Goal: Task Accomplishment & Management: Use online tool/utility

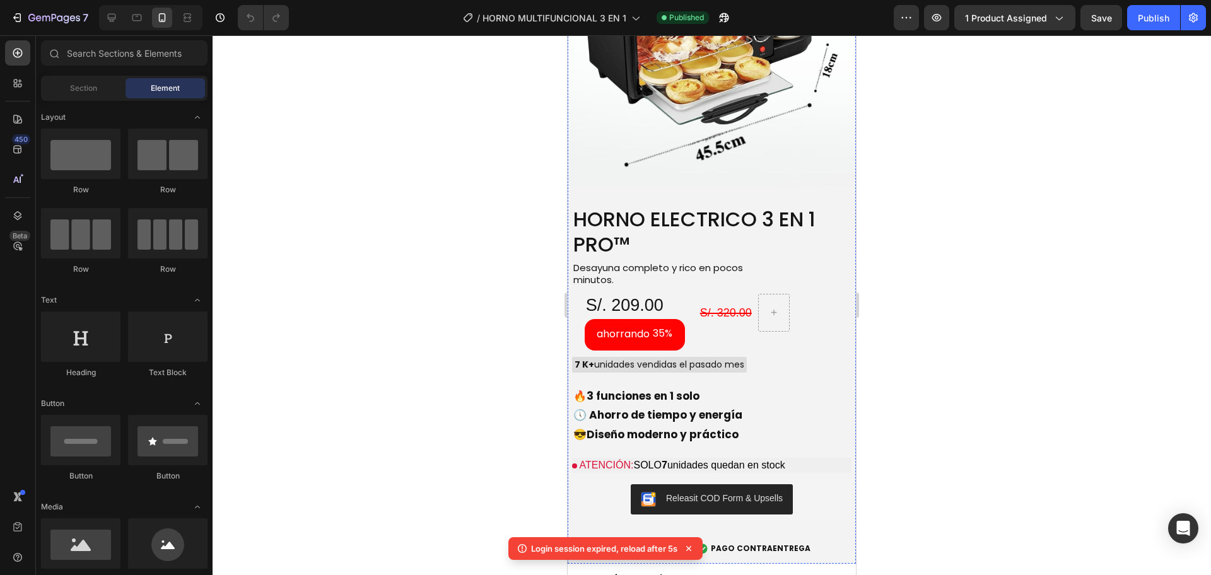
scroll to position [2378, 0]
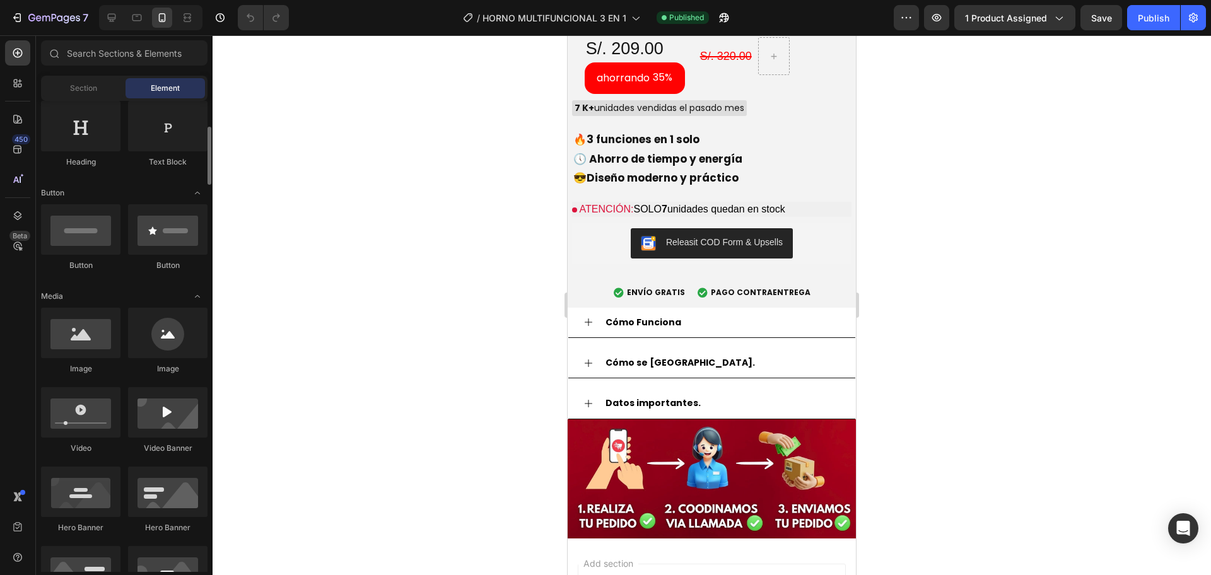
scroll to position [316, 0]
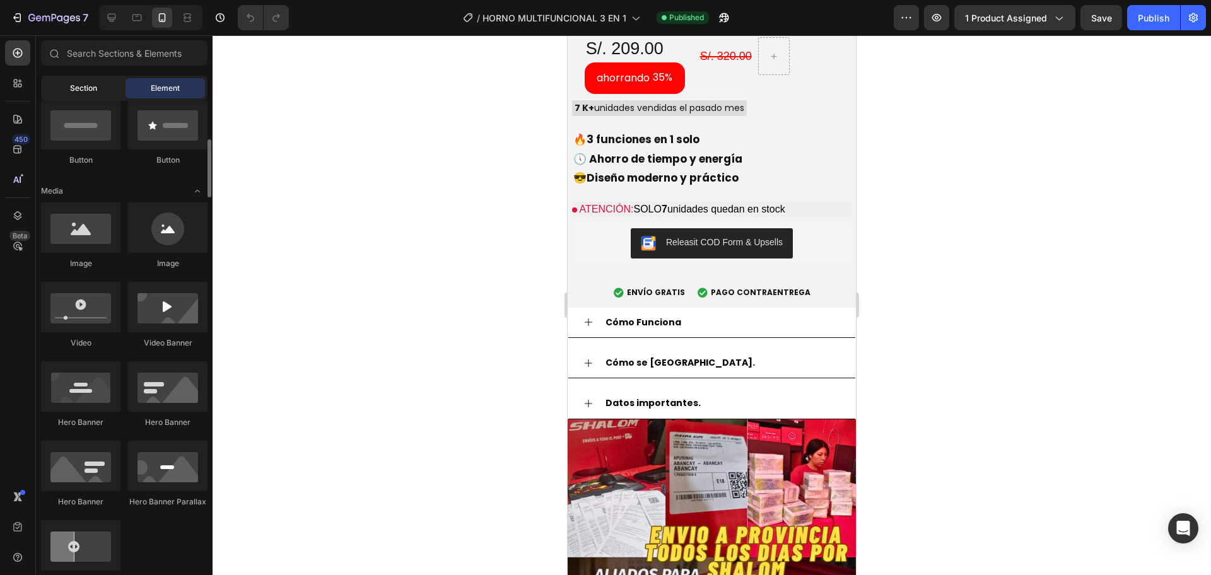
click at [86, 93] on span "Section" at bounding box center [83, 88] width 27 height 11
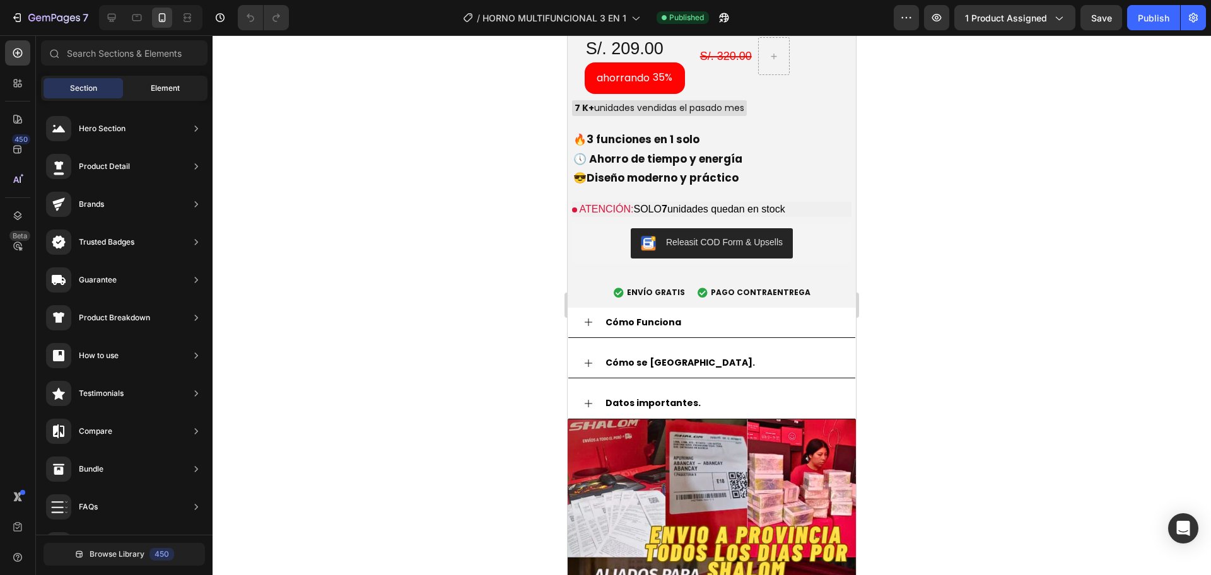
click at [178, 88] on span "Element" at bounding box center [165, 88] width 29 height 11
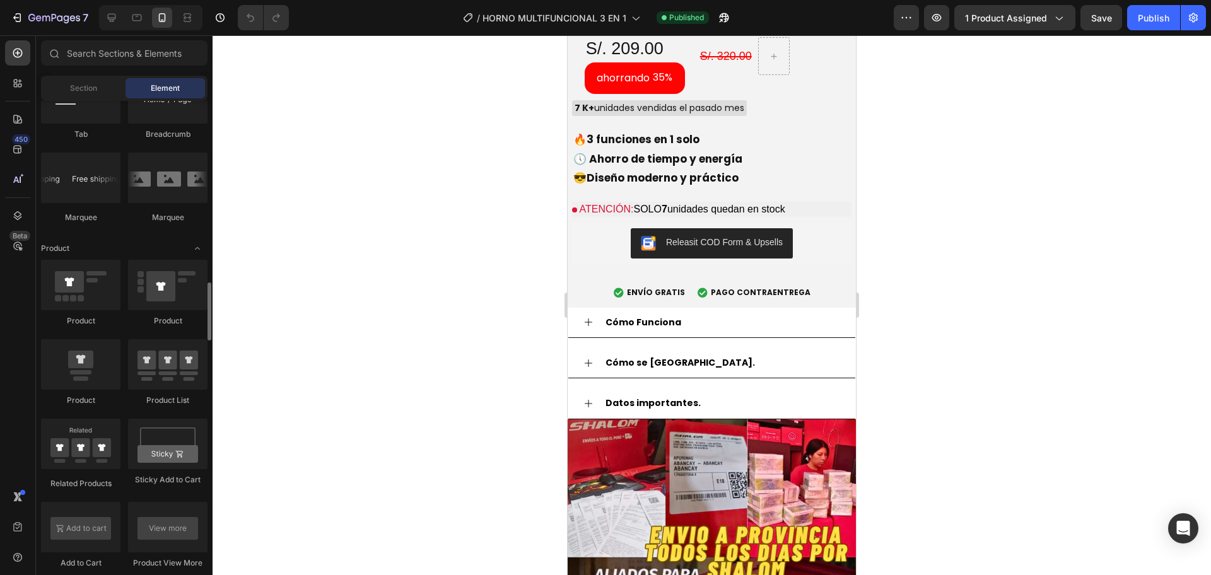
scroll to position [1264, 0]
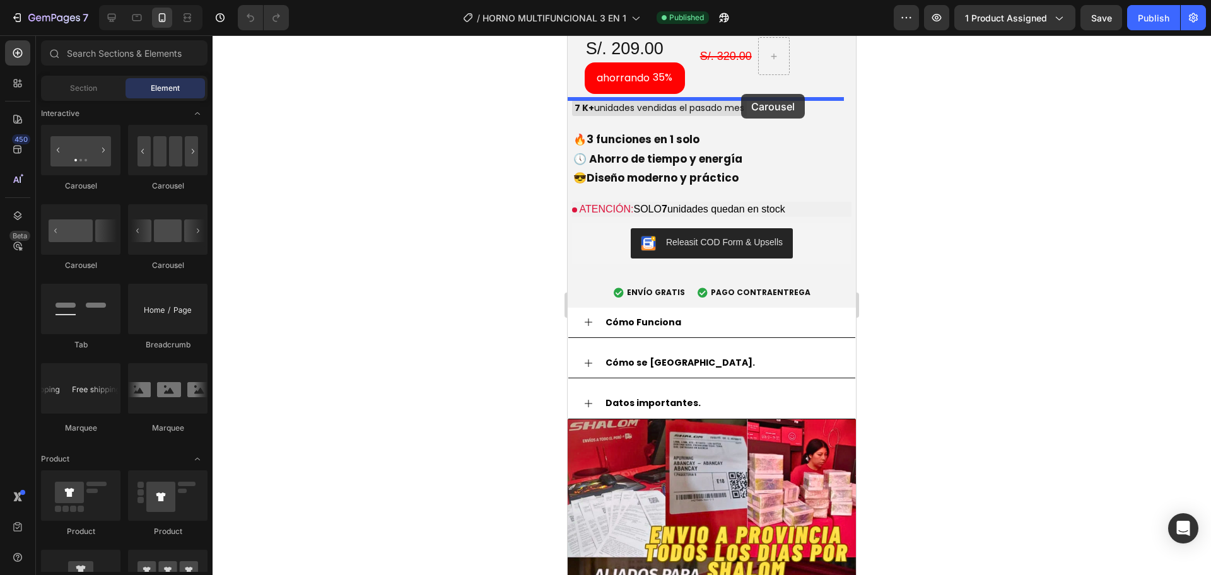
drag, startPoint x: 742, startPoint y: 204, endPoint x: 741, endPoint y: 94, distance: 109.7
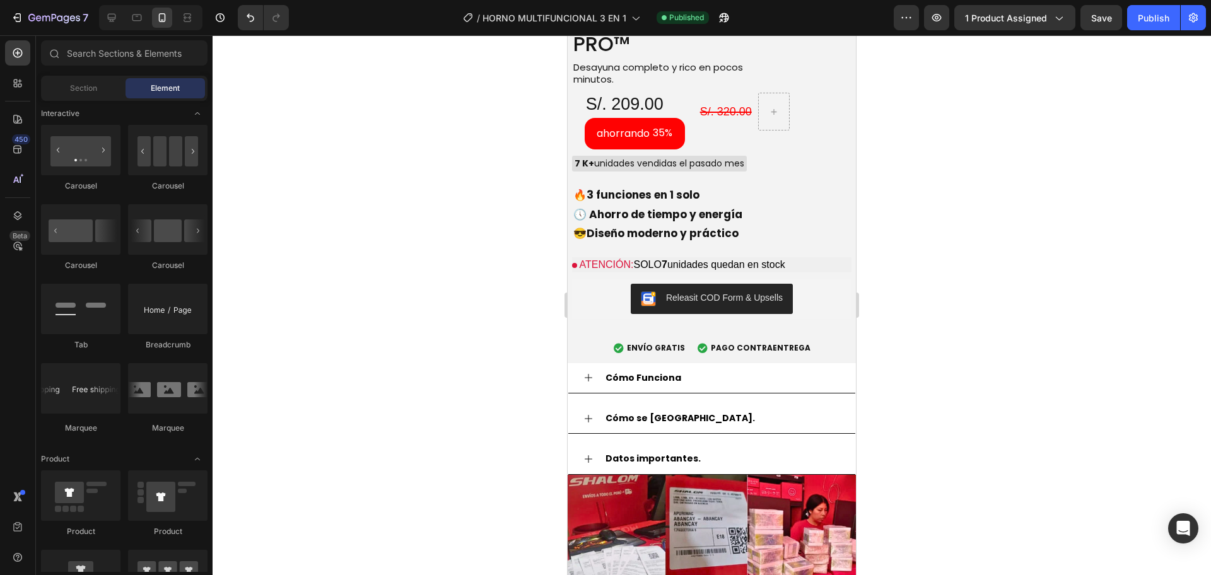
click at [513, 139] on div at bounding box center [711, 305] width 998 height 540
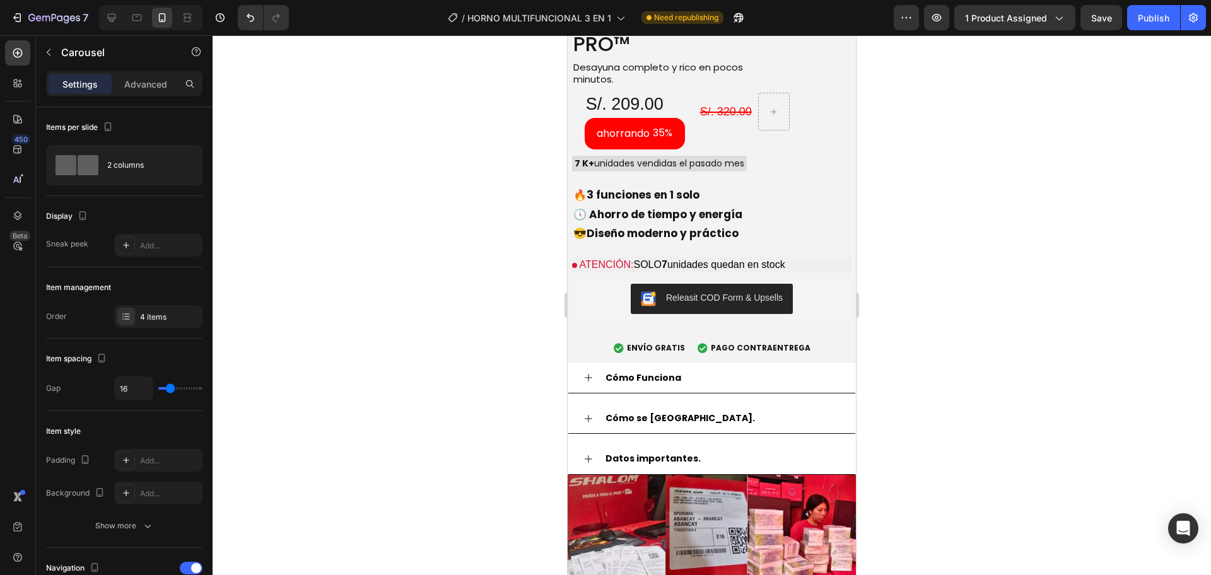
click at [516, 158] on div at bounding box center [711, 305] width 998 height 540
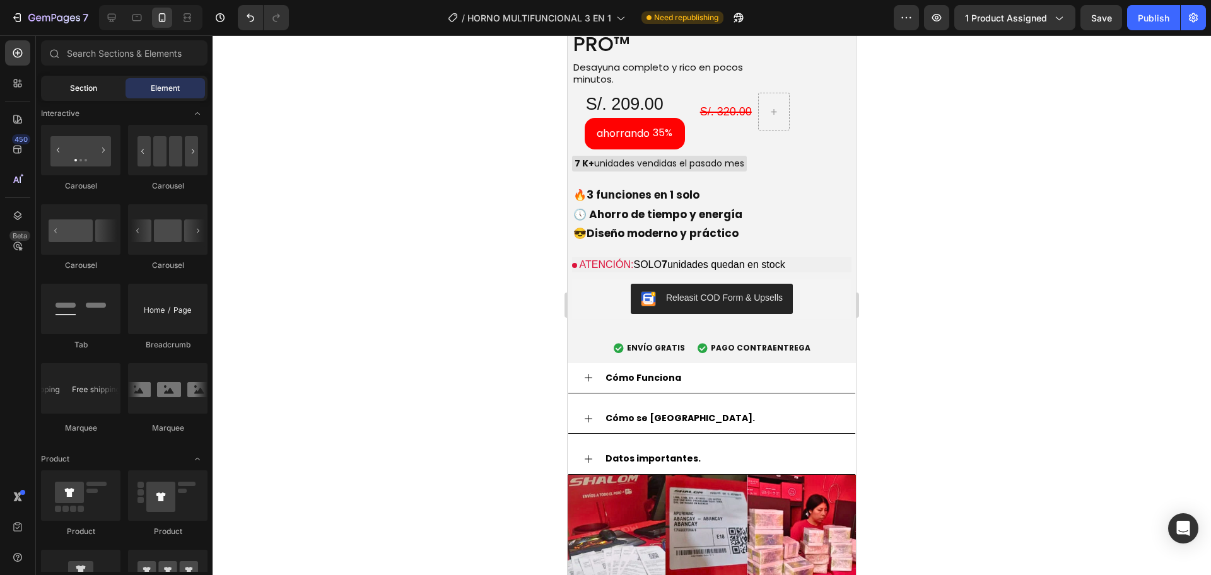
click at [99, 89] on div "Section" at bounding box center [83, 88] width 79 height 20
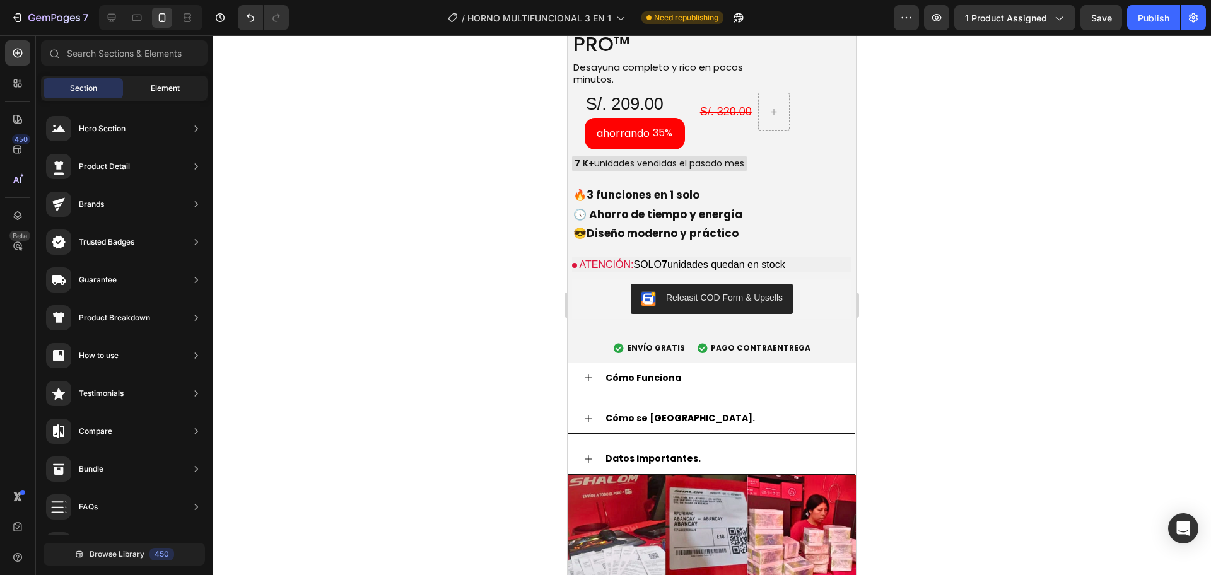
click at [156, 88] on span "Element" at bounding box center [165, 88] width 29 height 11
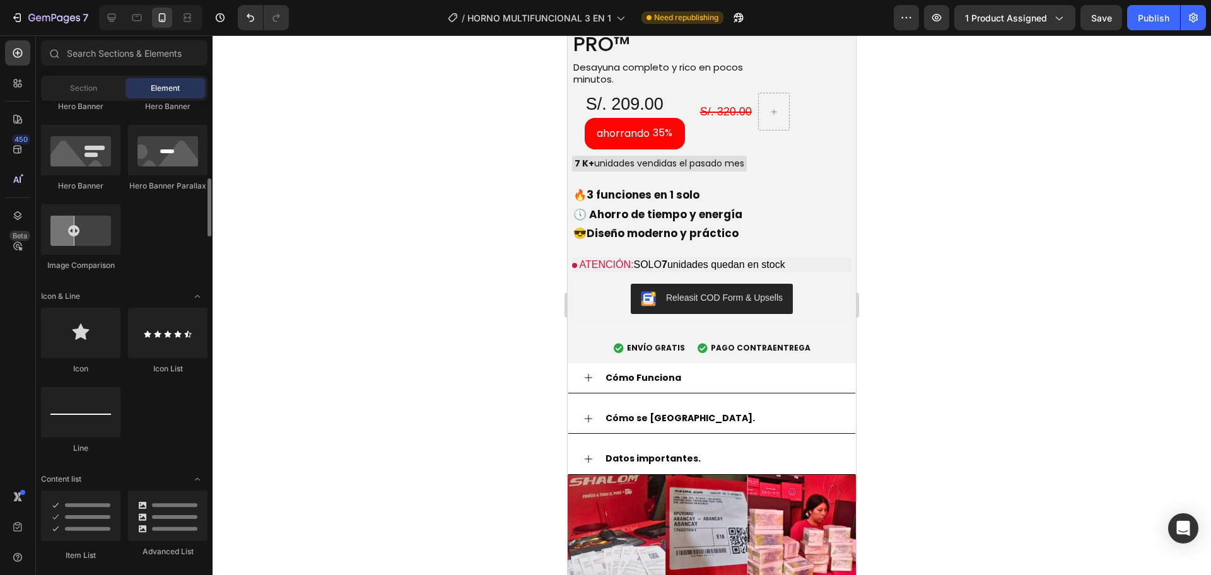
scroll to position [316, 0]
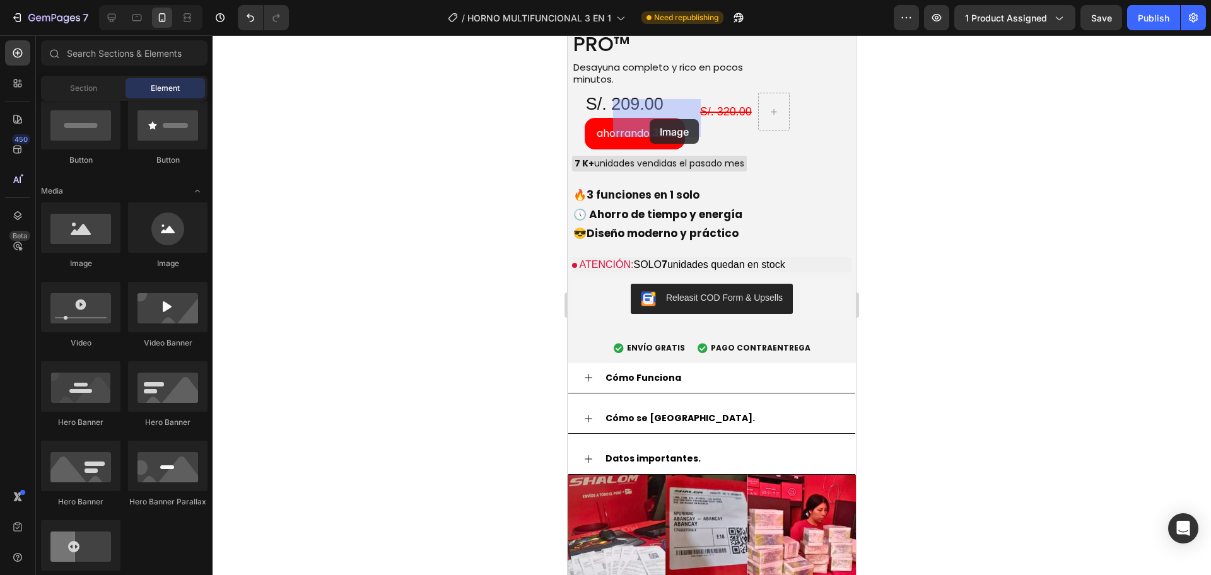
drag, startPoint x: 672, startPoint y: 282, endPoint x: 649, endPoint y: 119, distance: 164.8
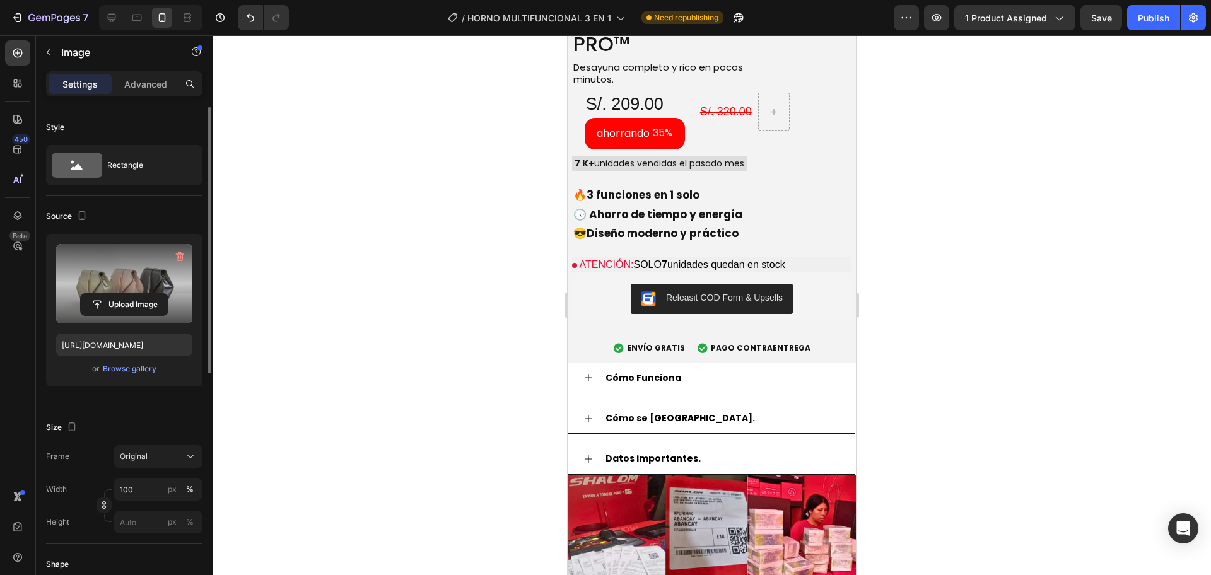
click at [136, 291] on label at bounding box center [124, 283] width 136 height 79
click at [136, 294] on input "file" at bounding box center [124, 304] width 87 height 21
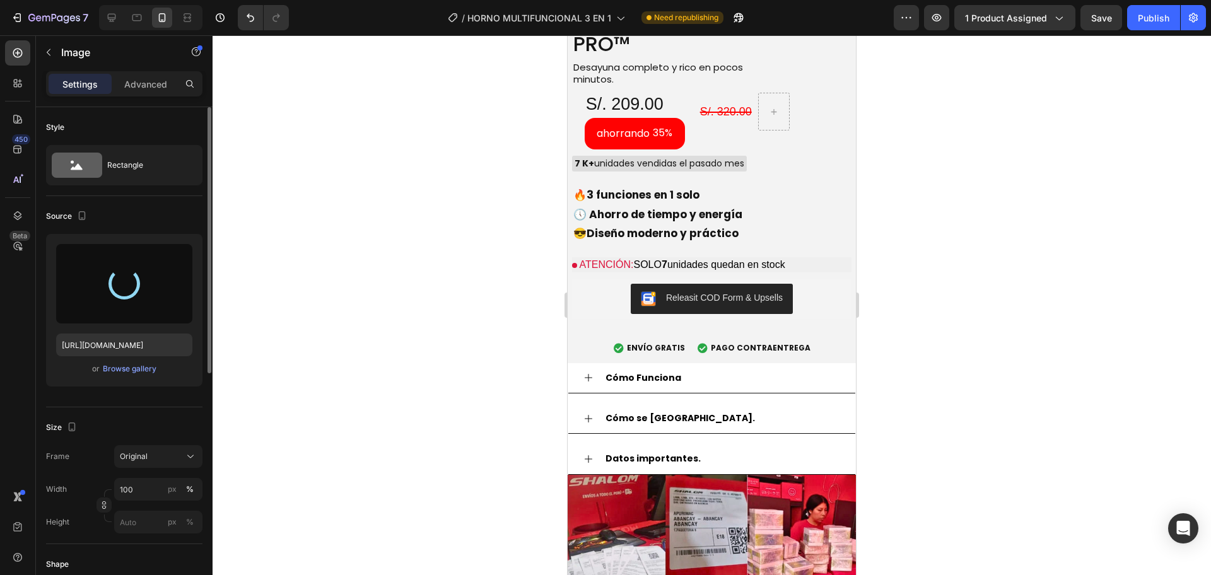
type input "https://cdn.shopify.com/s/files/1/0774/8360/6252/files/gempages_575738252938445…"
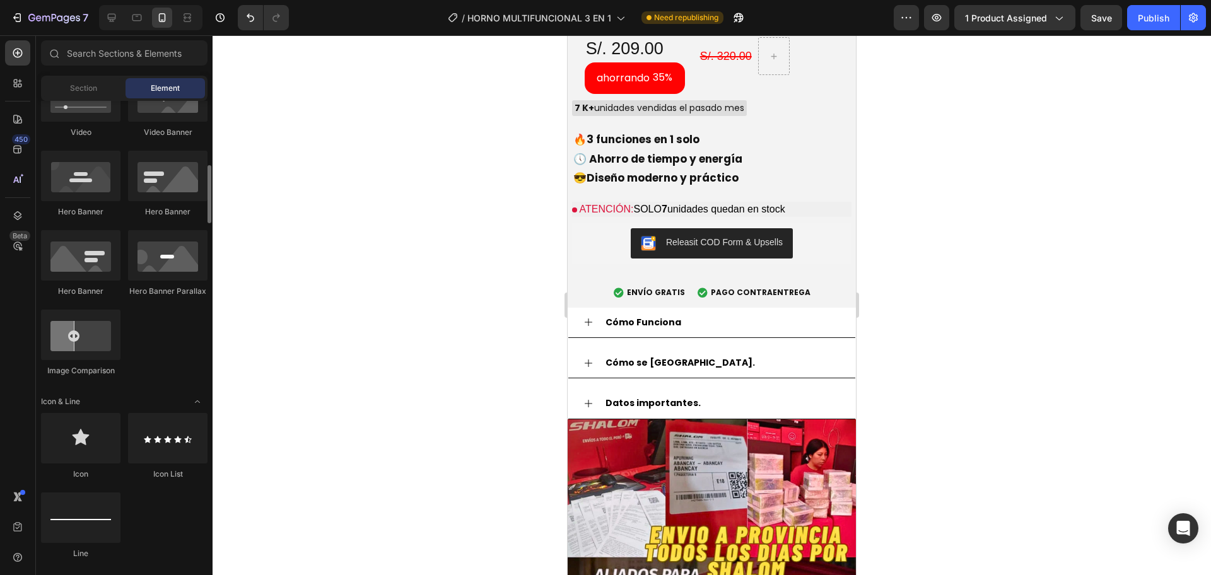
scroll to position [211, 0]
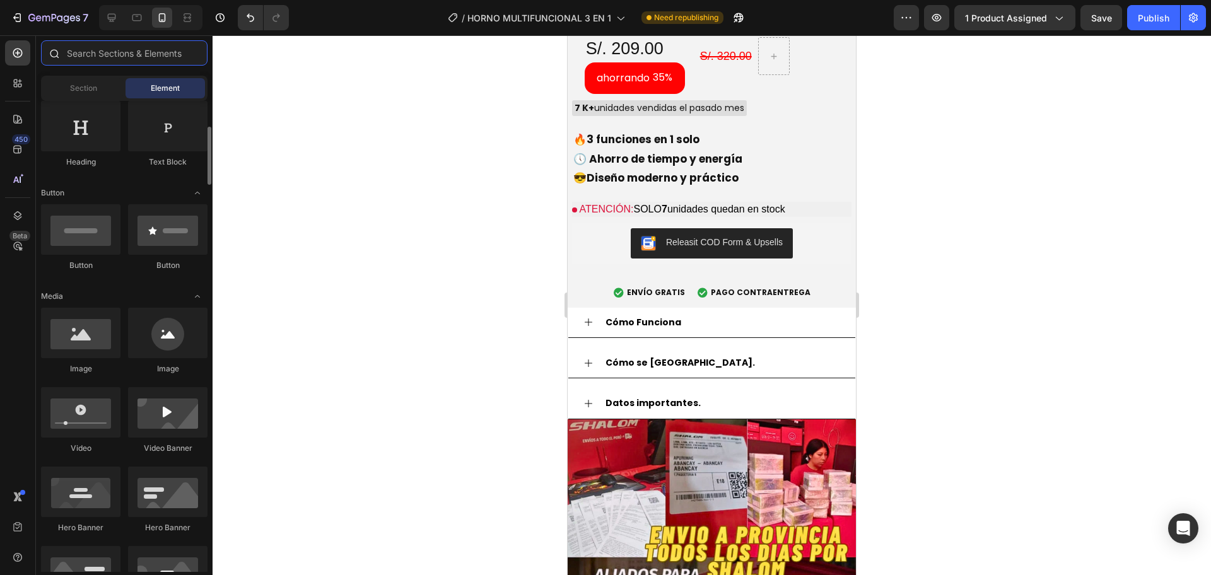
click at [140, 61] on input "text" at bounding box center [124, 52] width 166 height 25
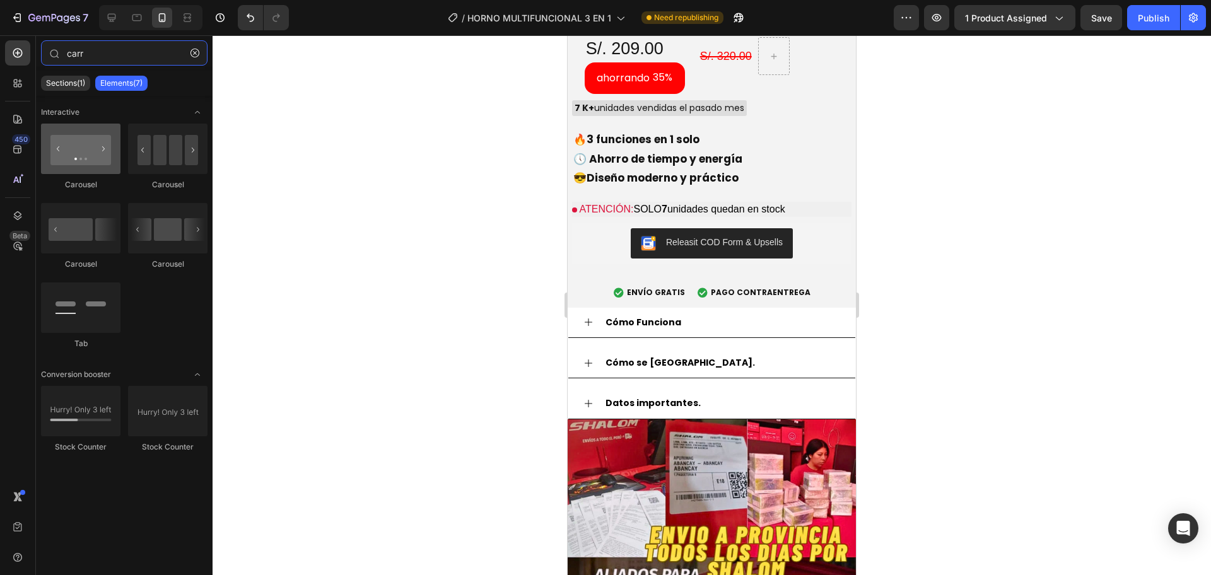
type input "carr"
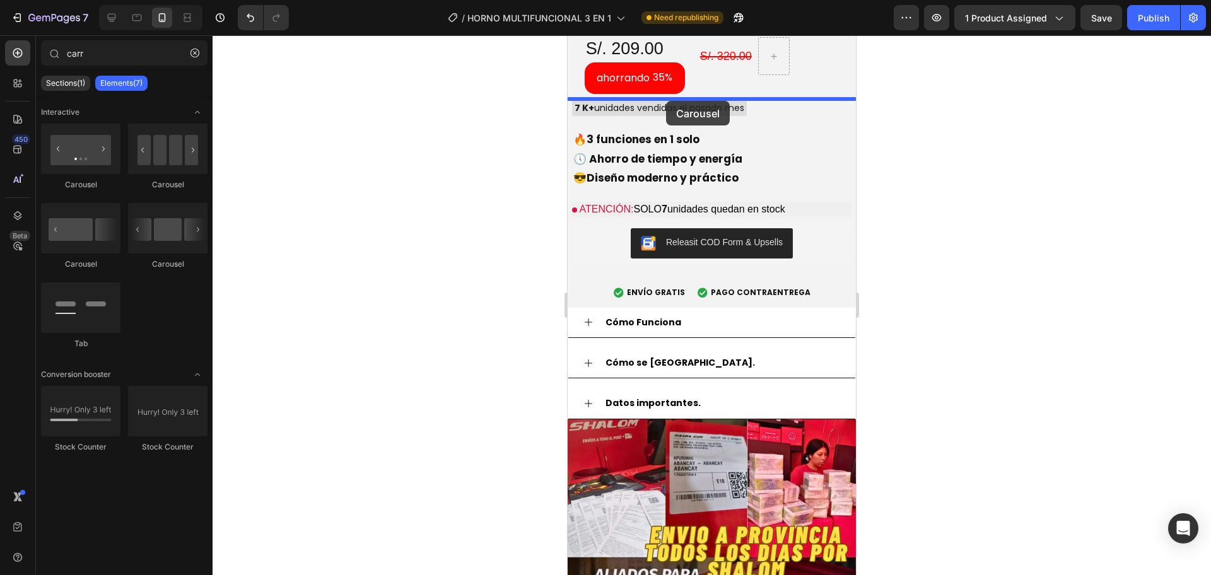
drag, startPoint x: 653, startPoint y: 192, endPoint x: 666, endPoint y: 101, distance: 91.7
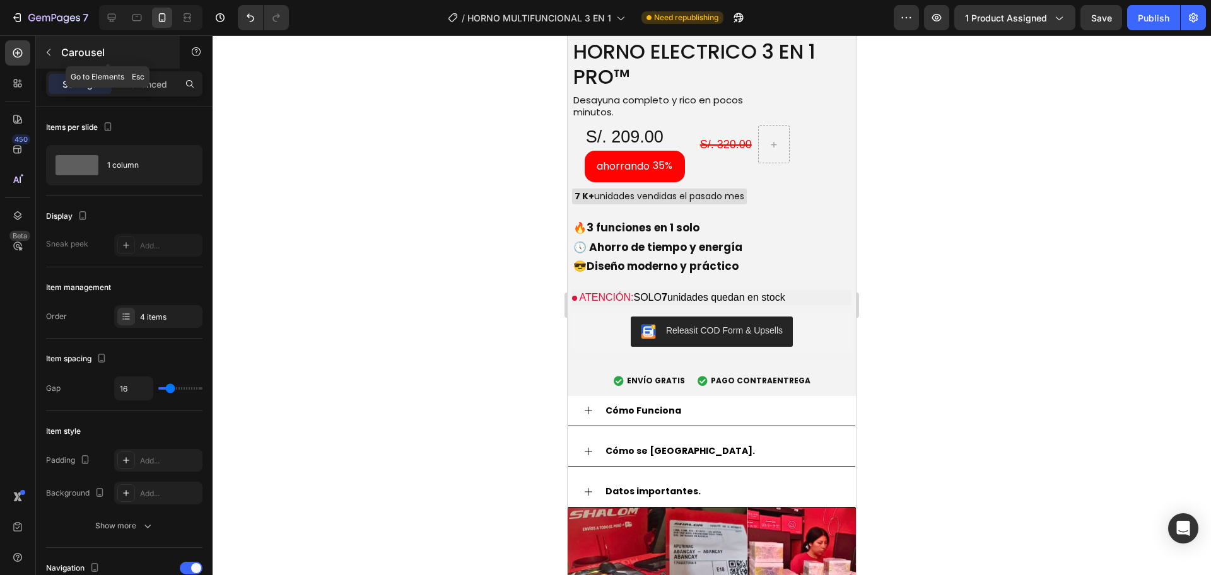
click at [47, 49] on icon "button" at bounding box center [49, 52] width 10 height 10
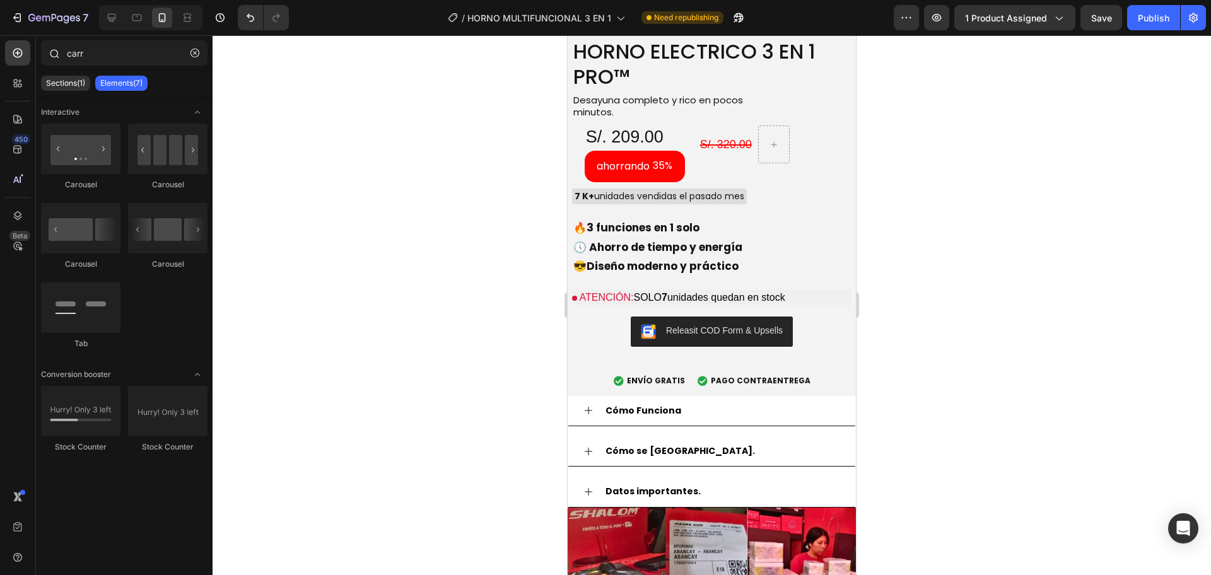
click at [194, 51] on icon "button" at bounding box center [194, 53] width 9 height 9
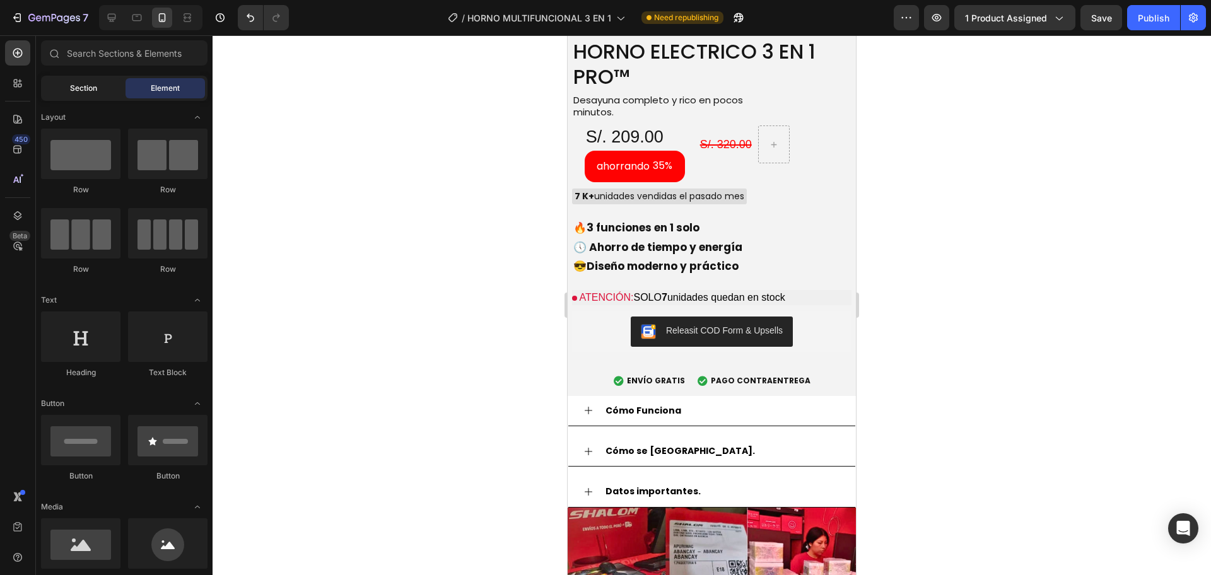
click at [108, 84] on div "Section" at bounding box center [83, 88] width 79 height 20
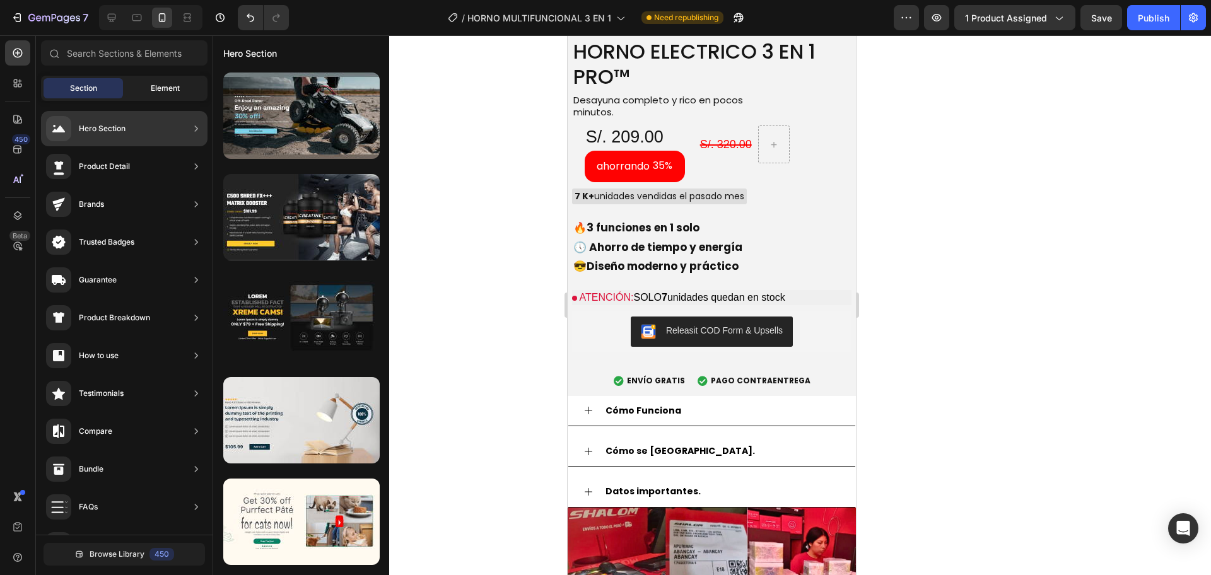
click at [175, 81] on div "Element" at bounding box center [164, 88] width 79 height 20
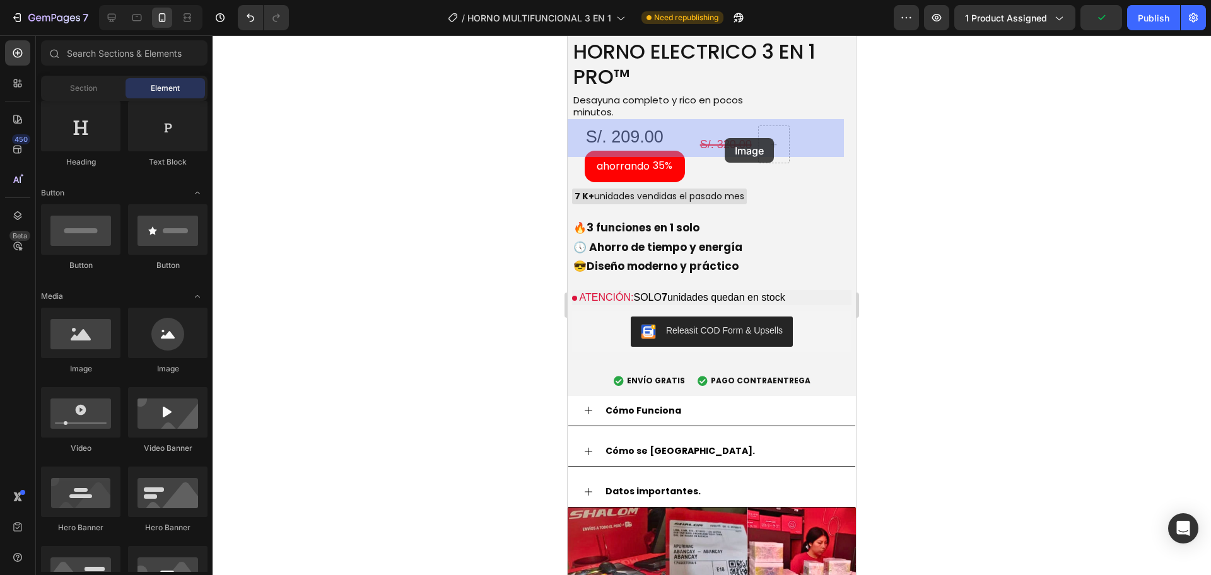
drag, startPoint x: 641, startPoint y: 374, endPoint x: 724, endPoint y: 138, distance: 250.1
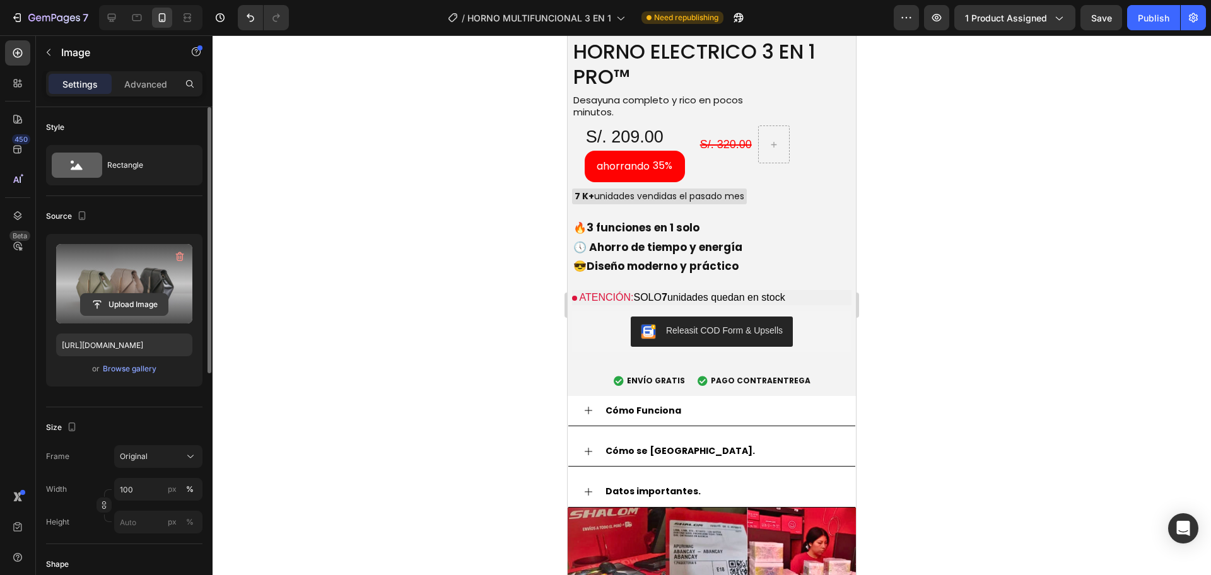
click at [124, 299] on input "file" at bounding box center [124, 304] width 87 height 21
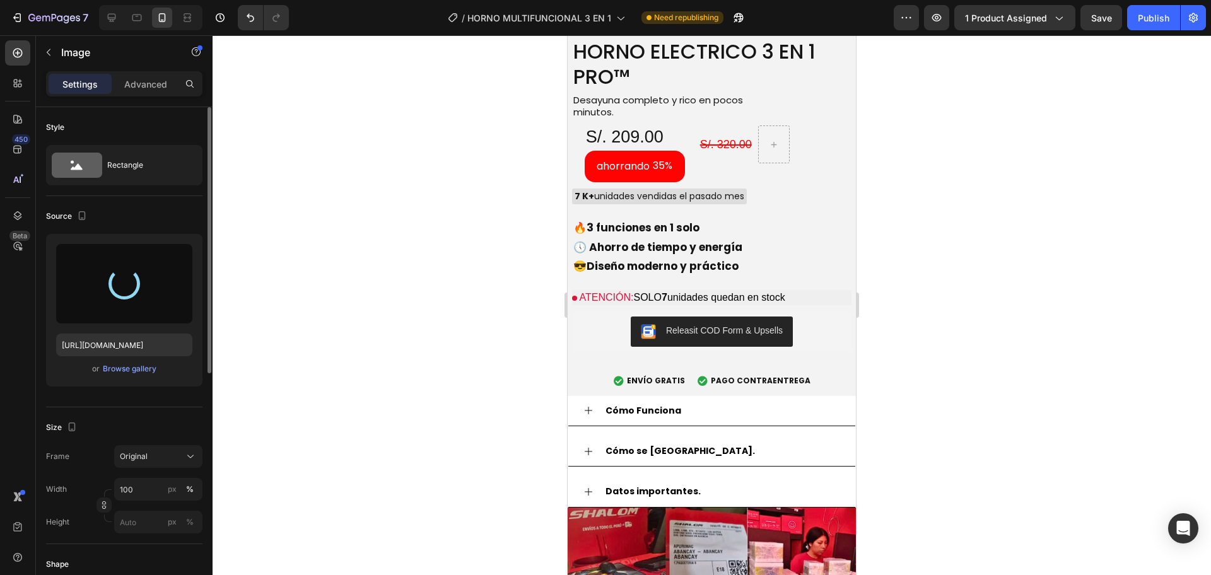
type input "https://cdn.shopify.com/s/files/1/0774/8360/6252/files/gempages_575738252938445…"
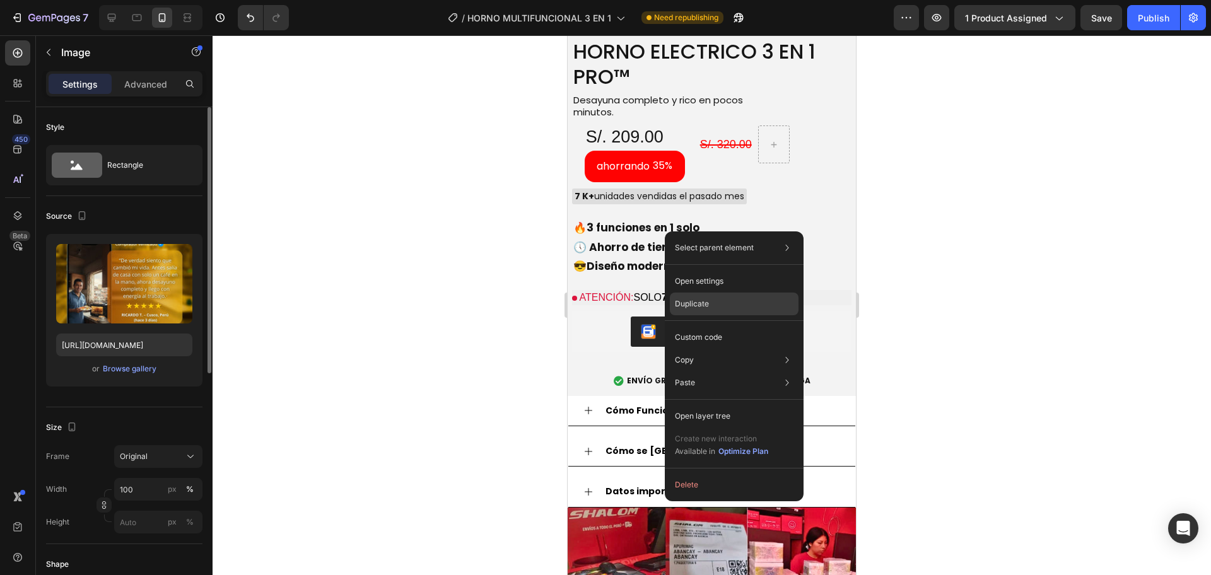
click at [688, 306] on p "Duplicate" at bounding box center [692, 303] width 34 height 11
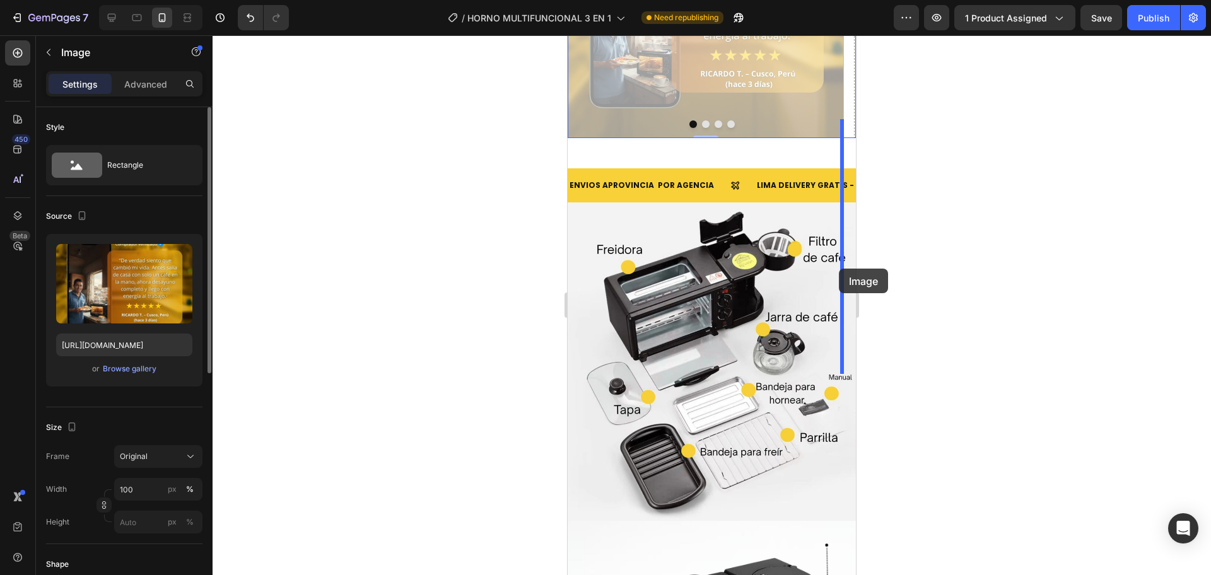
drag, startPoint x: 642, startPoint y: 444, endPoint x: 839, endPoint y: 269, distance: 263.5
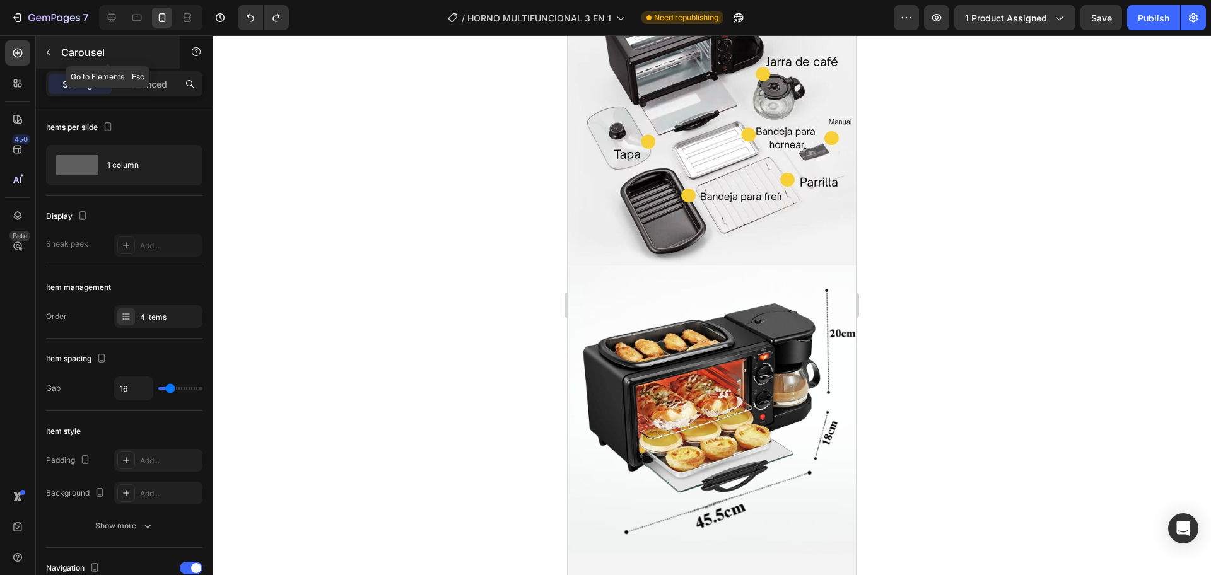
click at [57, 47] on button "button" at bounding box center [48, 52] width 20 height 20
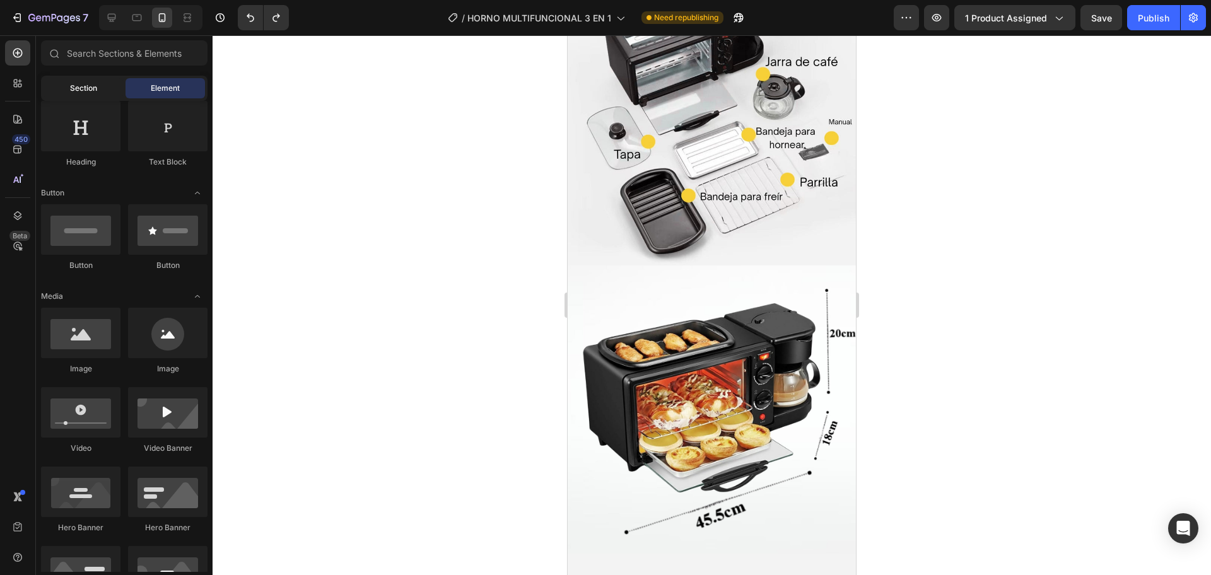
click at [73, 83] on span "Section" at bounding box center [83, 88] width 27 height 11
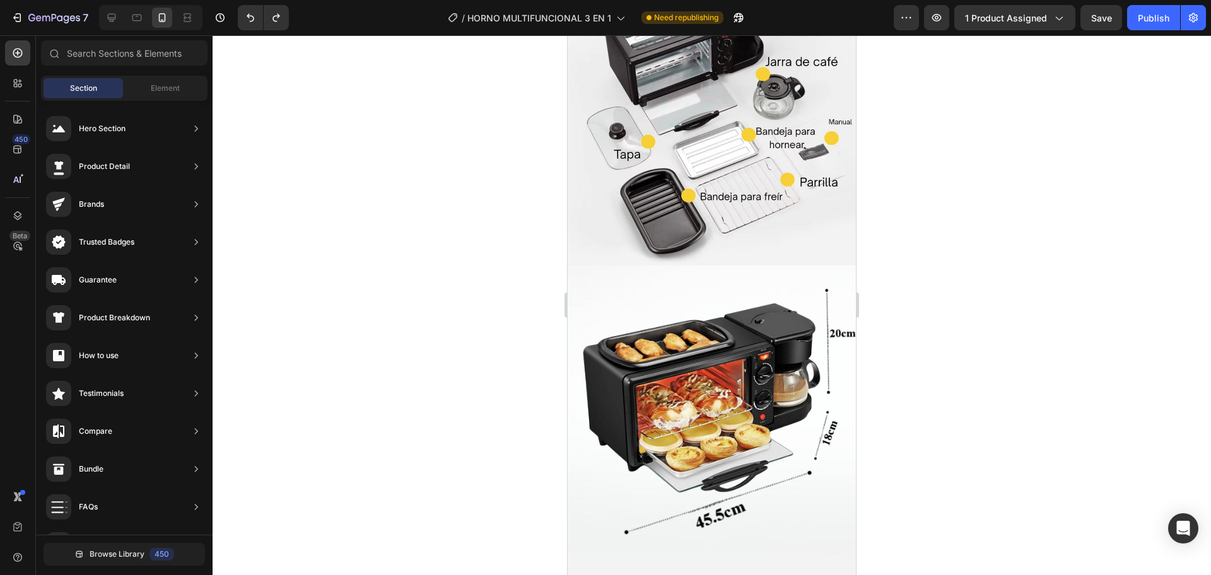
click at [277, 113] on div at bounding box center [711, 305] width 998 height 540
click at [148, 91] on div "Element" at bounding box center [164, 88] width 79 height 20
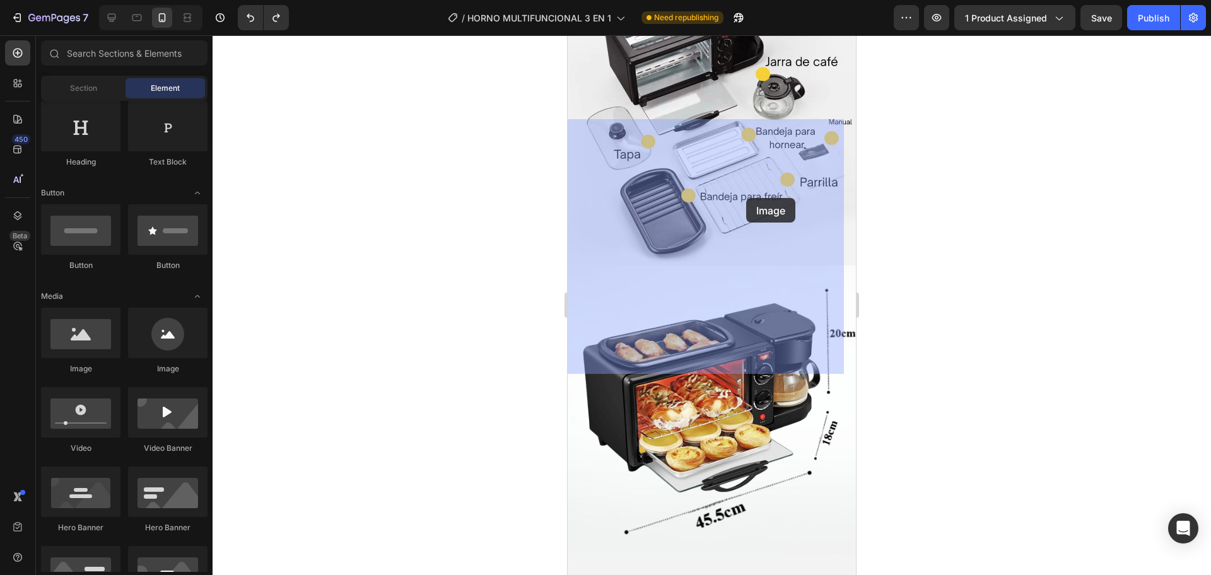
drag, startPoint x: 653, startPoint y: 381, endPoint x: 746, endPoint y: 198, distance: 205.8
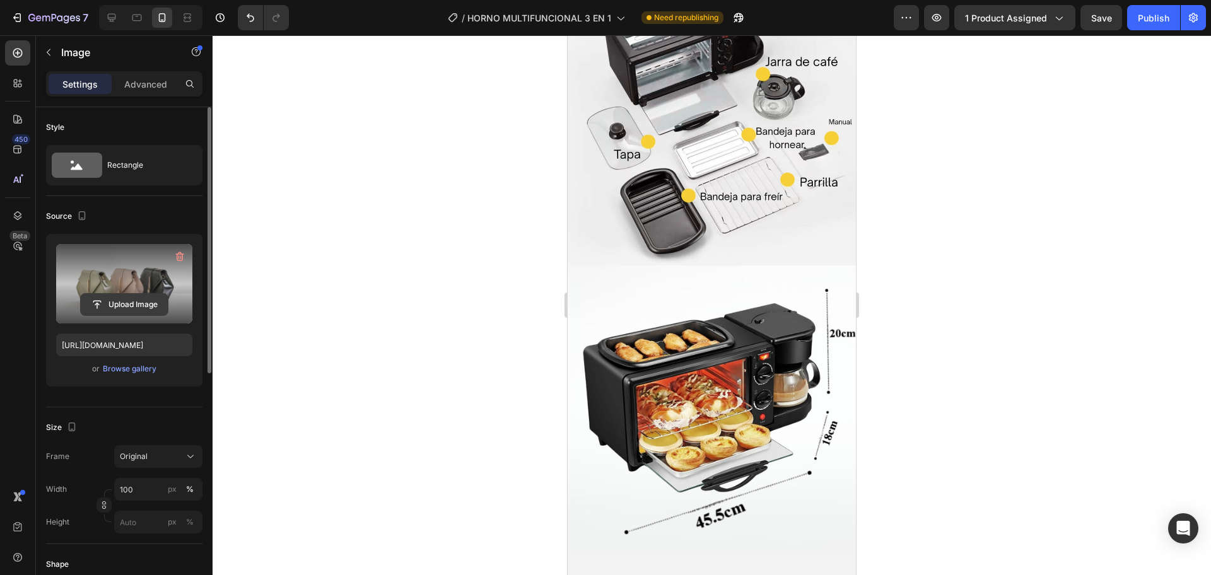
click at [115, 306] on input "file" at bounding box center [124, 304] width 87 height 21
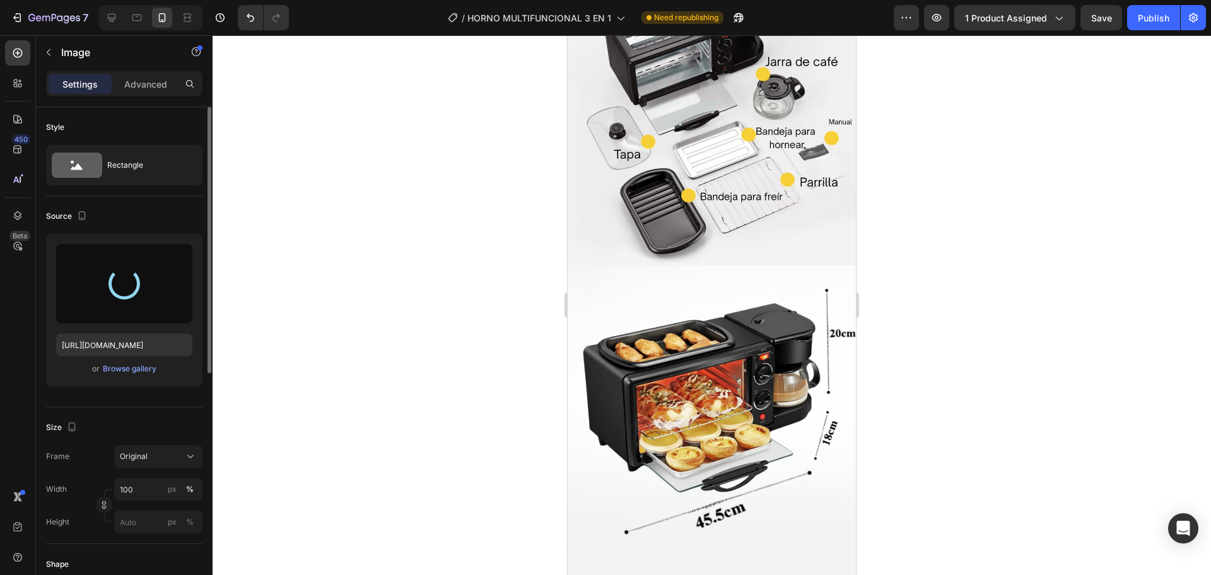
type input "https://cdn.shopify.com/s/files/1/0774/8360/6252/files/gempages_575738252938445…"
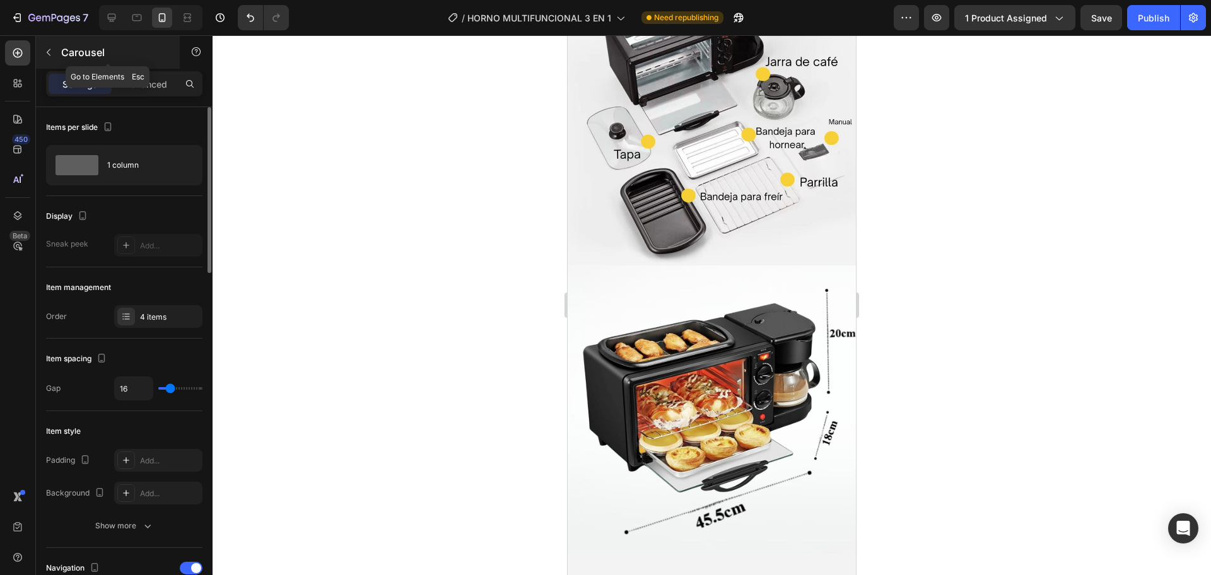
click at [57, 57] on button "button" at bounding box center [48, 52] width 20 height 20
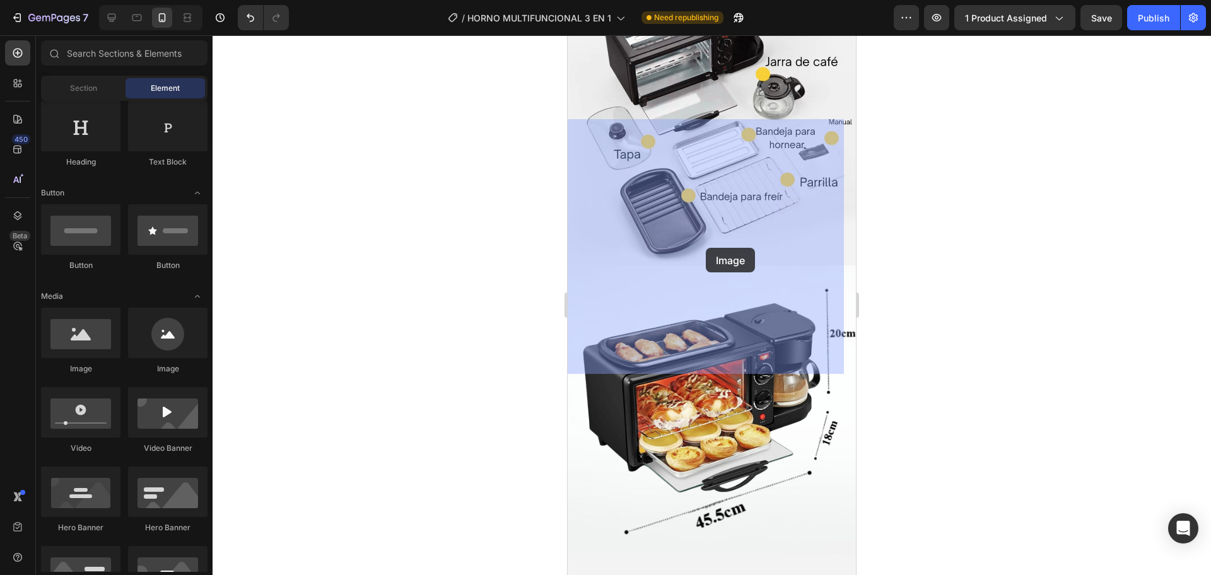
drag, startPoint x: 1096, startPoint y: 337, endPoint x: 707, endPoint y: 247, distance: 398.7
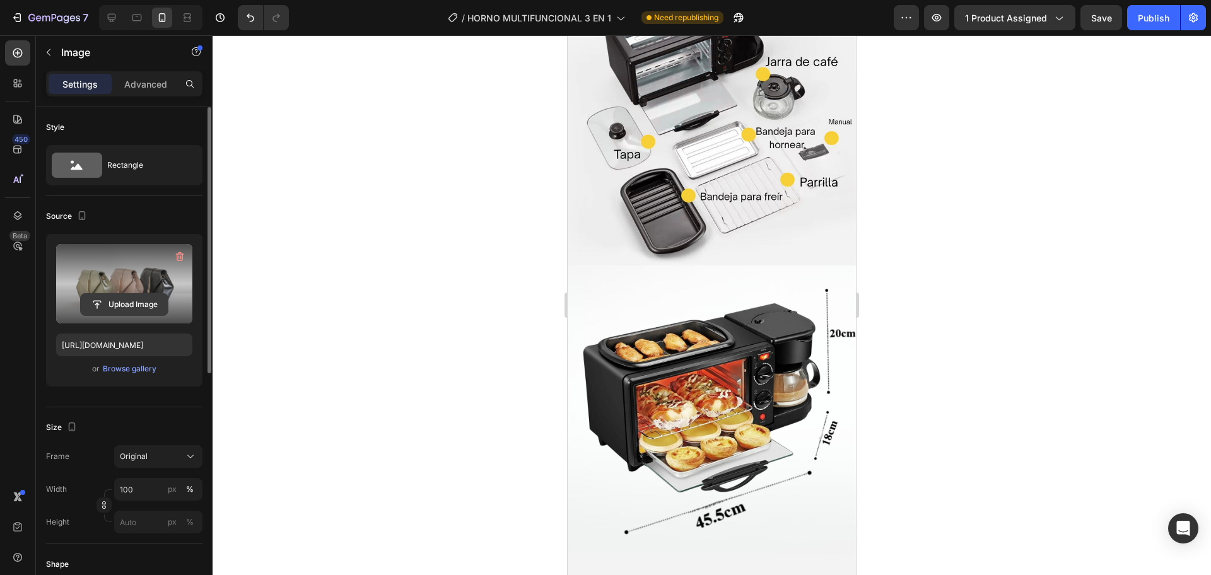
click at [120, 298] on input "file" at bounding box center [124, 304] width 87 height 21
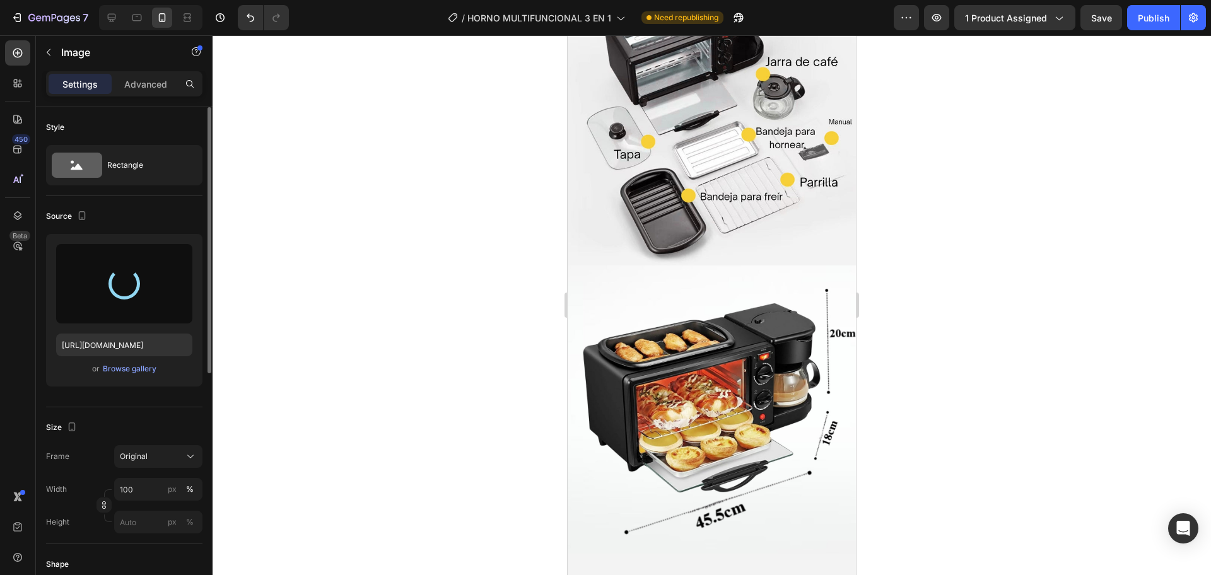
type input "https://cdn.shopify.com/s/files/1/0774/8360/6252/files/gempages_575738252938445…"
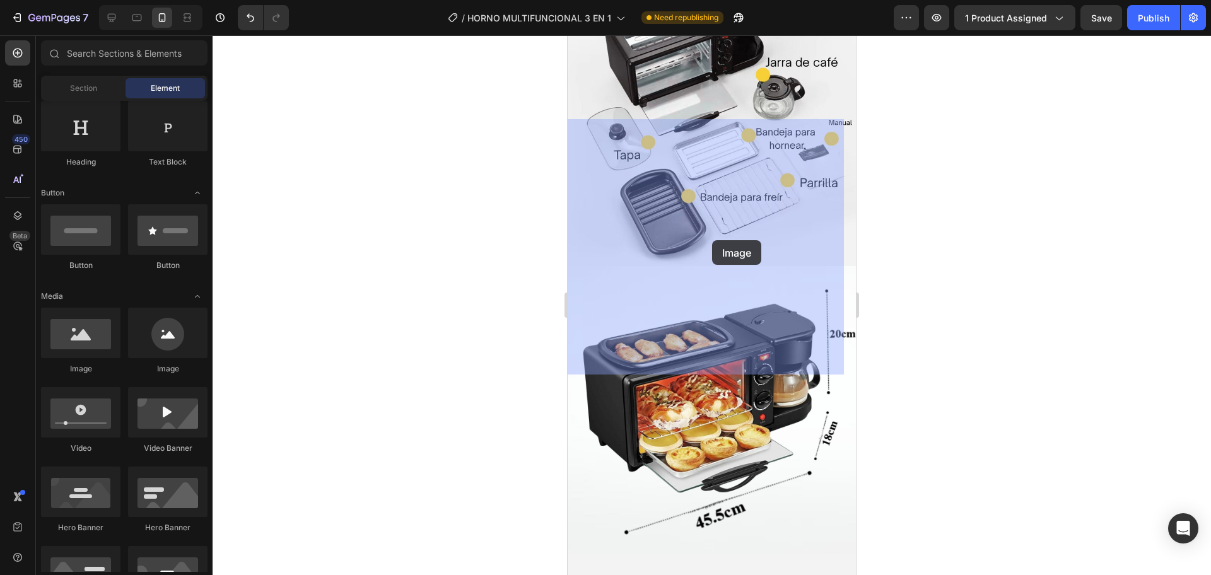
drag, startPoint x: 760, startPoint y: 369, endPoint x: 712, endPoint y: 239, distance: 139.0
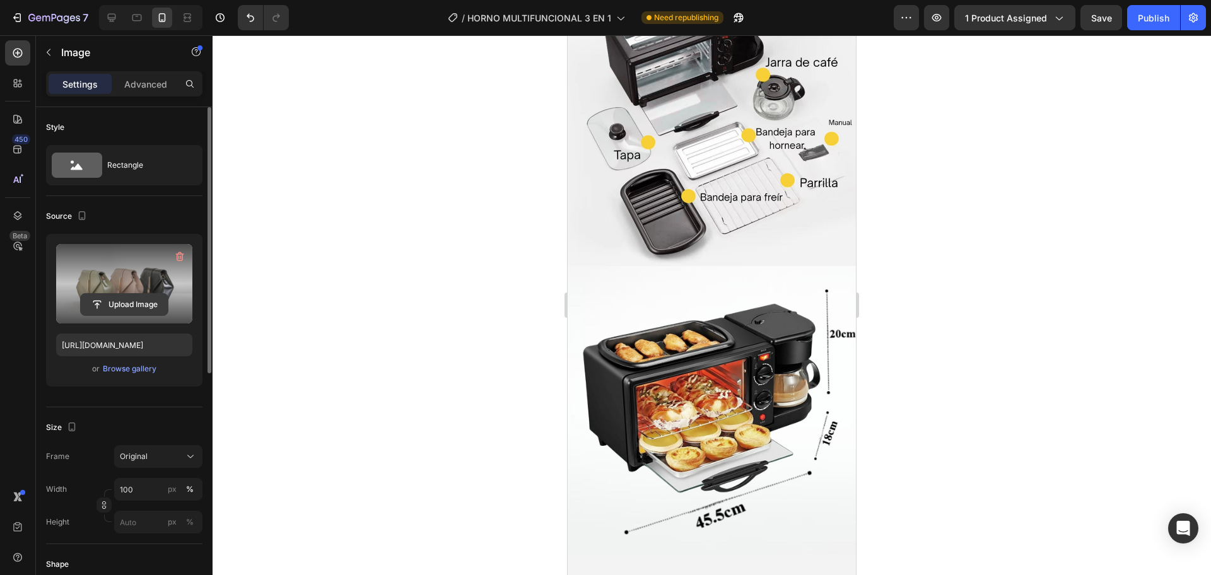
click at [131, 312] on input "file" at bounding box center [124, 304] width 87 height 21
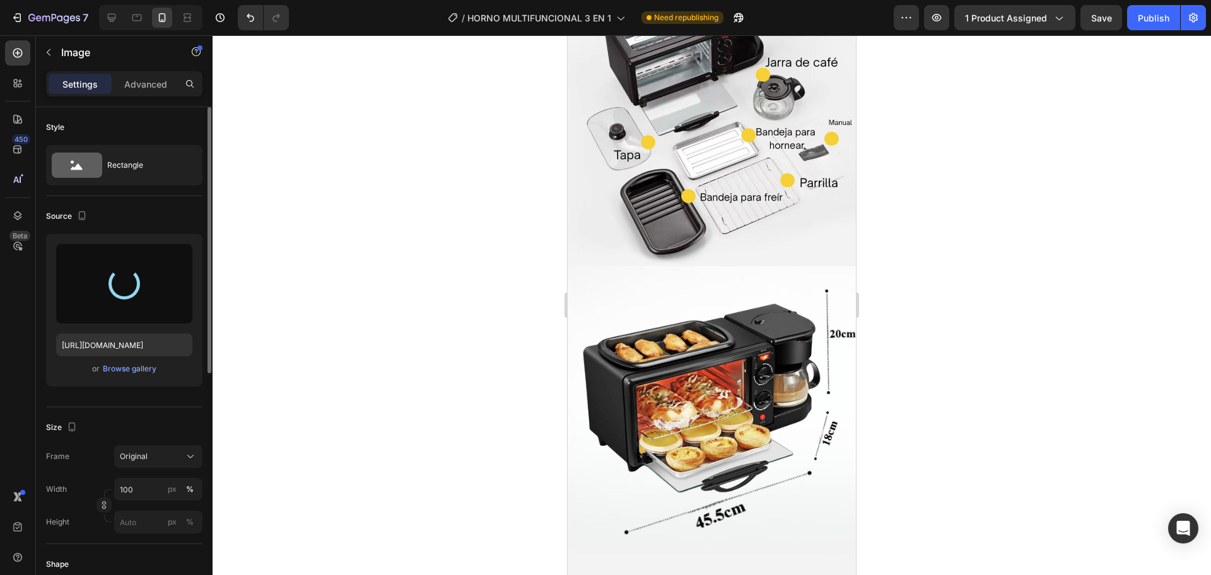
type input "https://cdn.shopify.com/s/files/1/0774/8360/6252/files/gempages_575738252938445…"
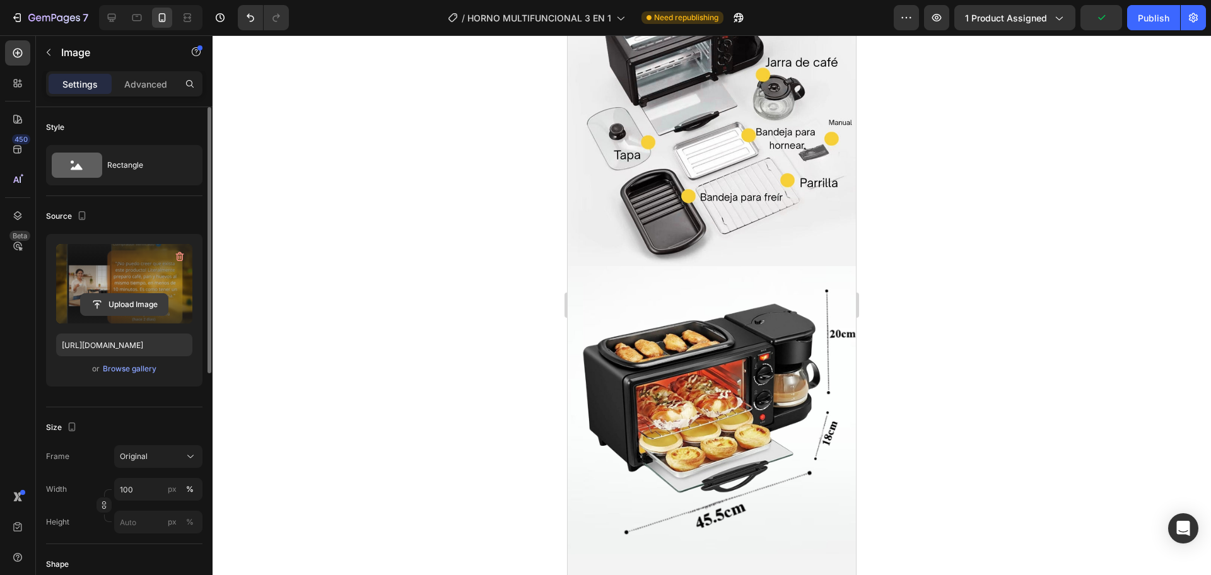
click at [144, 296] on input "file" at bounding box center [124, 304] width 87 height 21
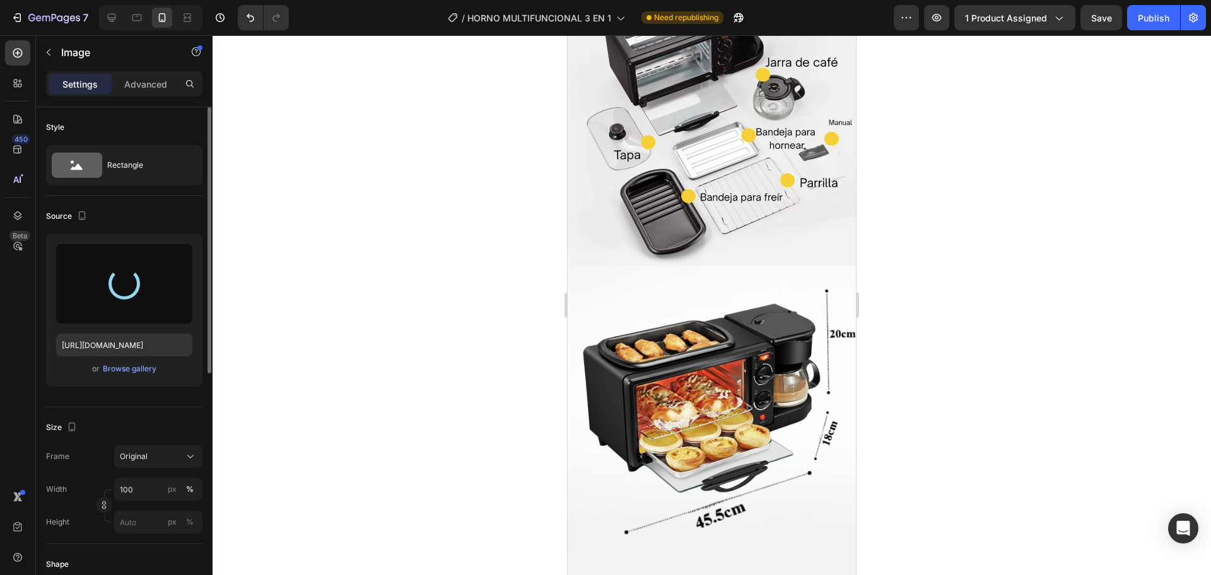
type input "https://cdn.shopify.com/s/files/1/0774/8360/6252/files/gempages_575738252938445…"
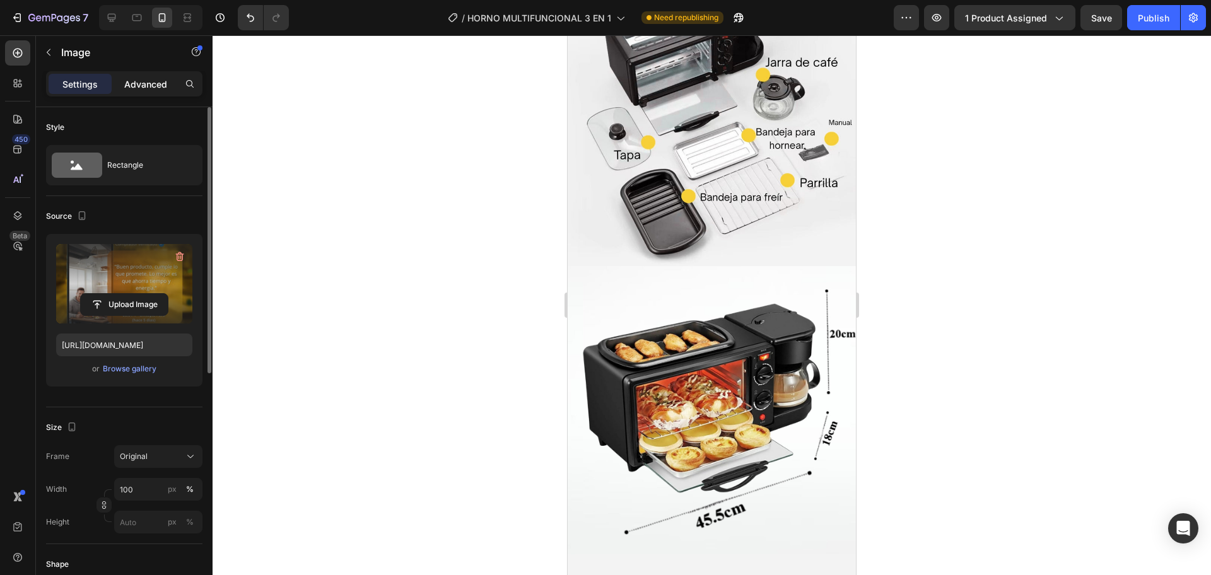
click at [150, 78] on p "Advanced" at bounding box center [145, 84] width 43 height 13
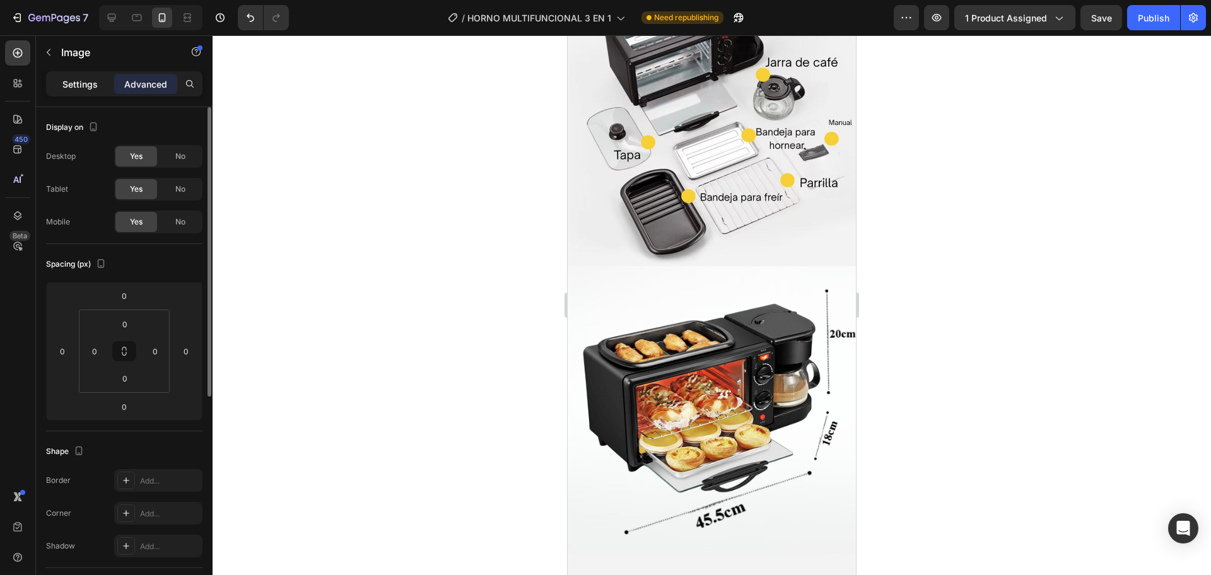
click at [85, 88] on p "Settings" at bounding box center [79, 84] width 35 height 13
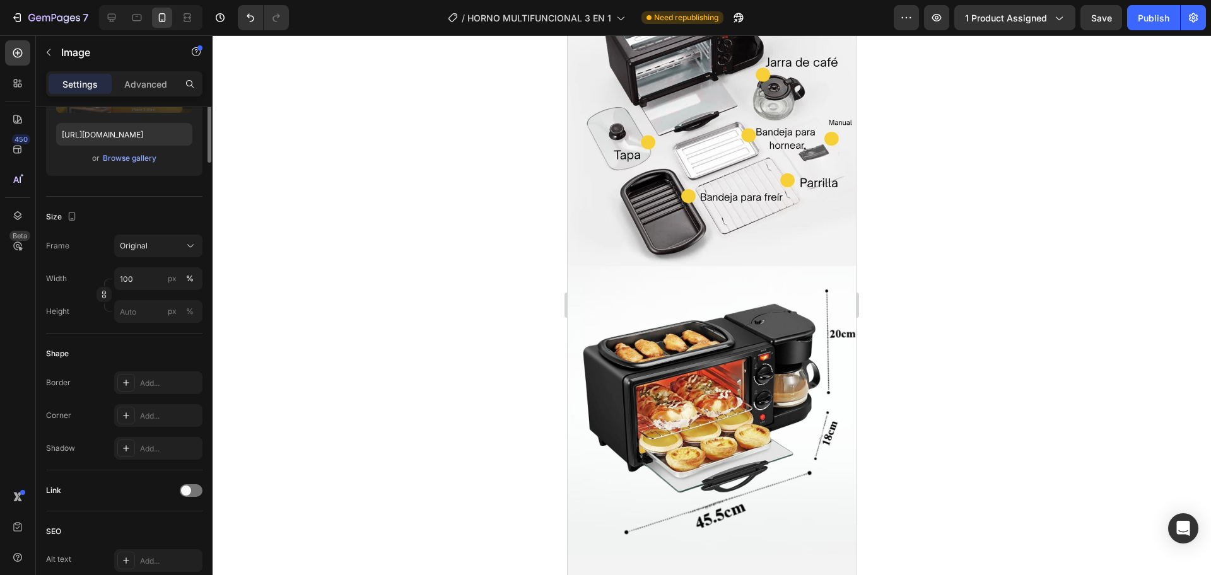
scroll to position [0, 0]
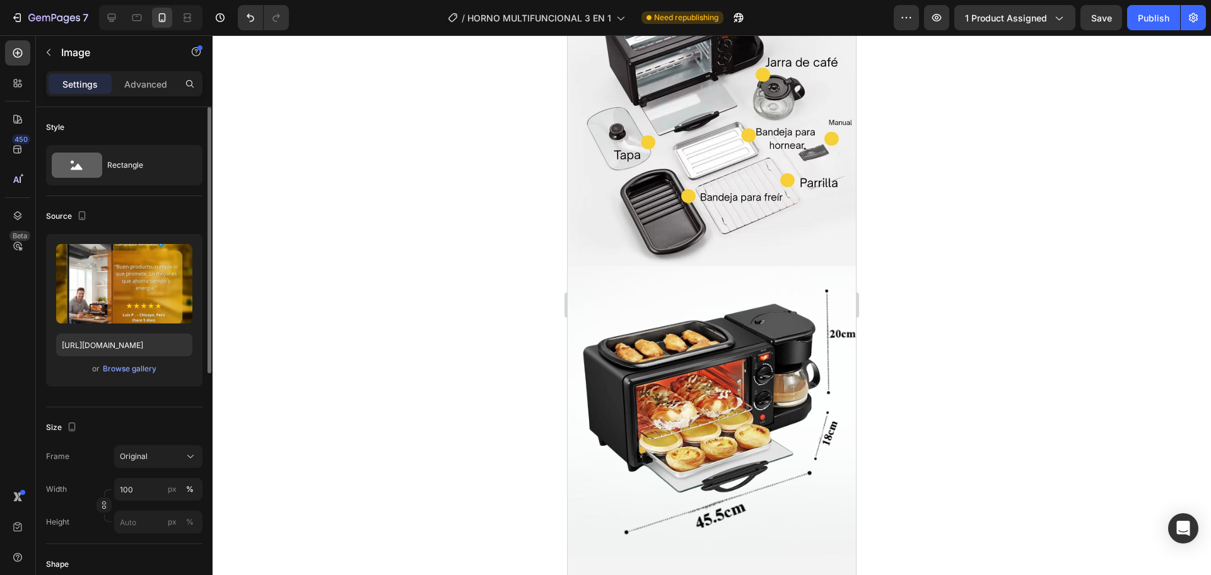
click at [77, 392] on div "Upload Image https://cdn.shopify.com/s/files/1/0774/8360/6252/files/gempages_57…" at bounding box center [124, 315] width 156 height 163
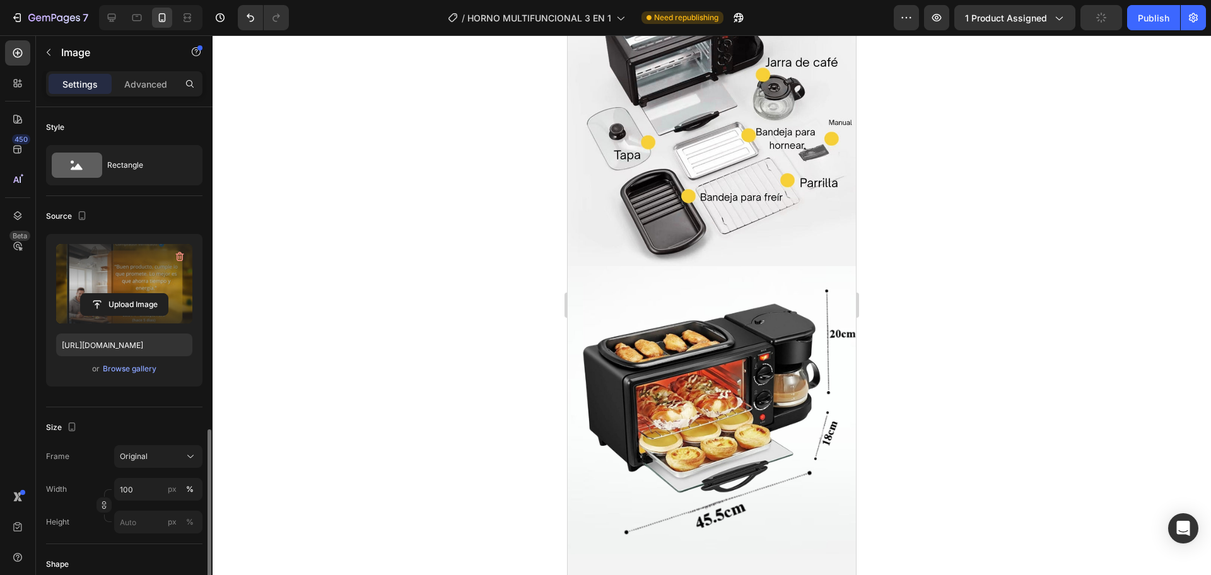
scroll to position [211, 0]
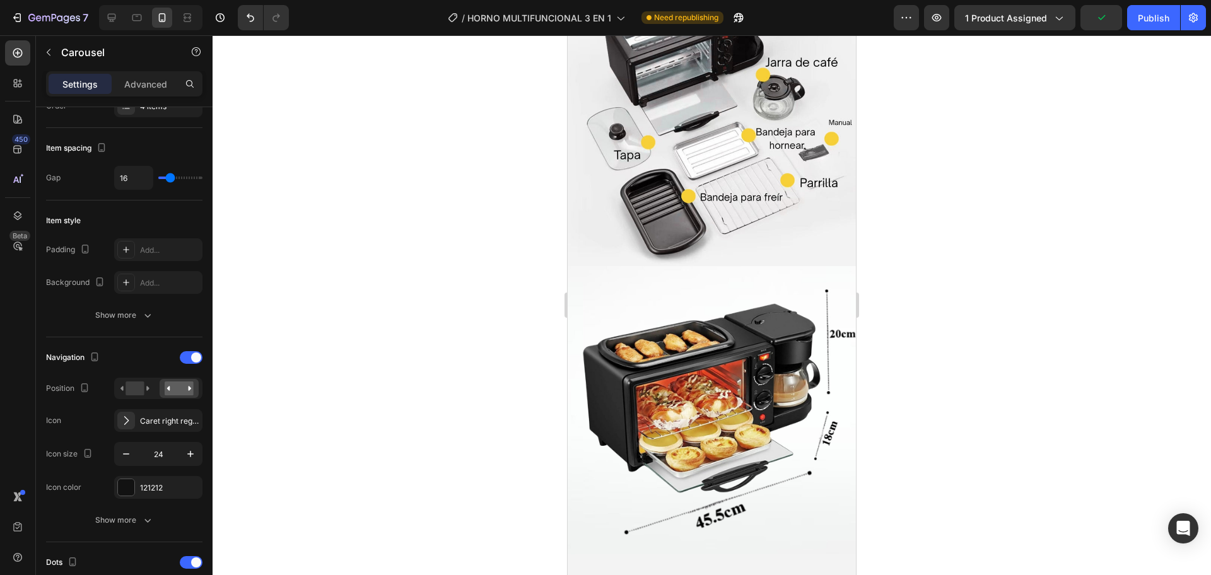
scroll to position [0, 0]
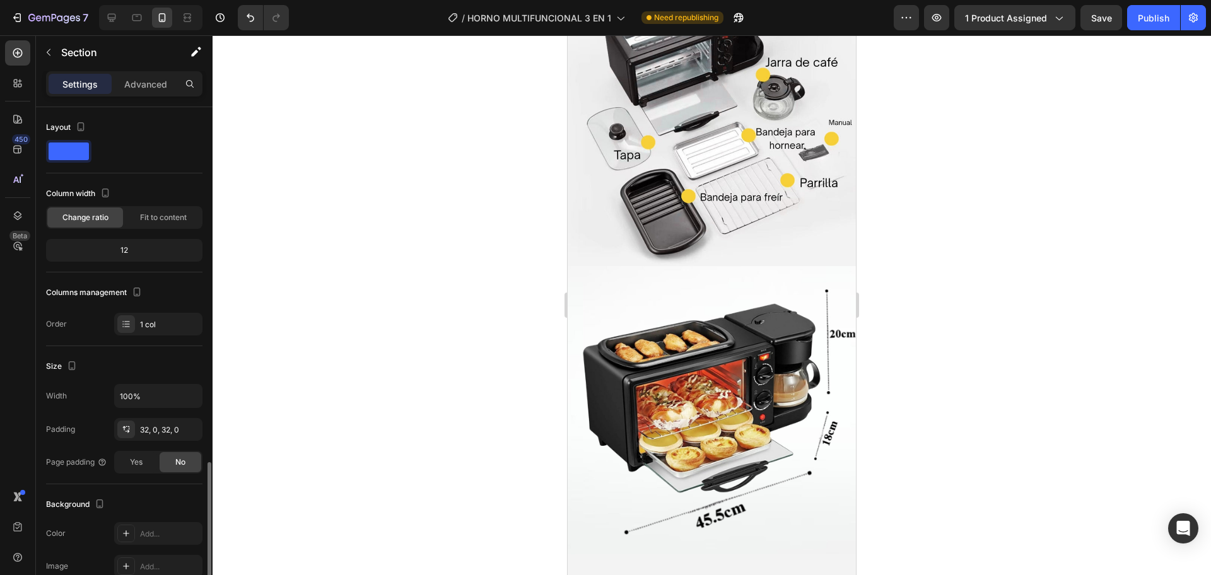
scroll to position [233, 0]
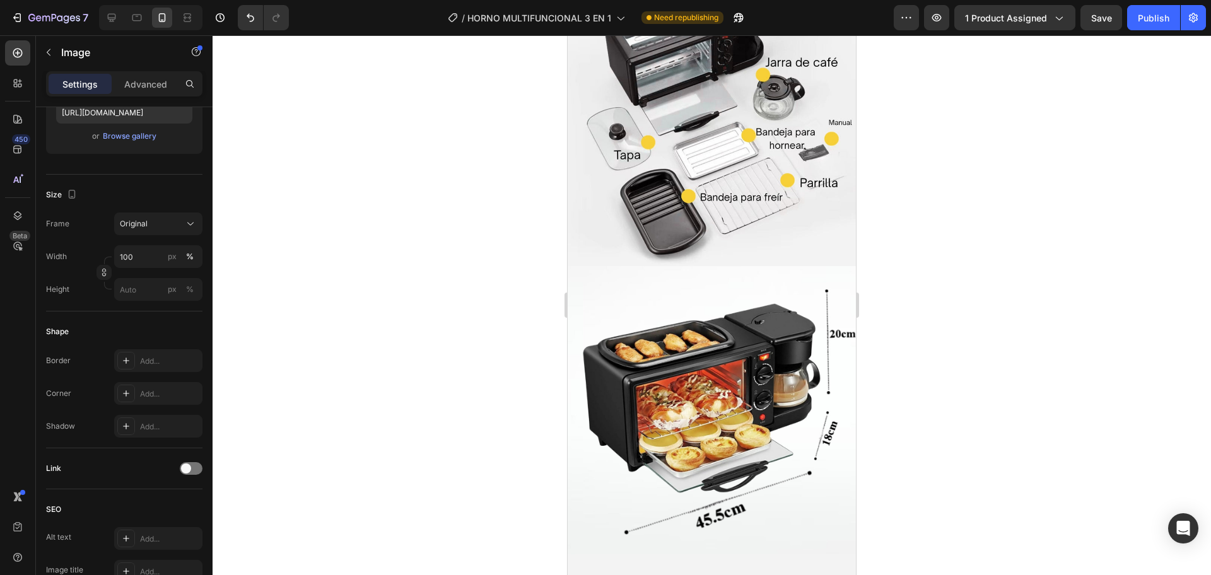
scroll to position [0, 0]
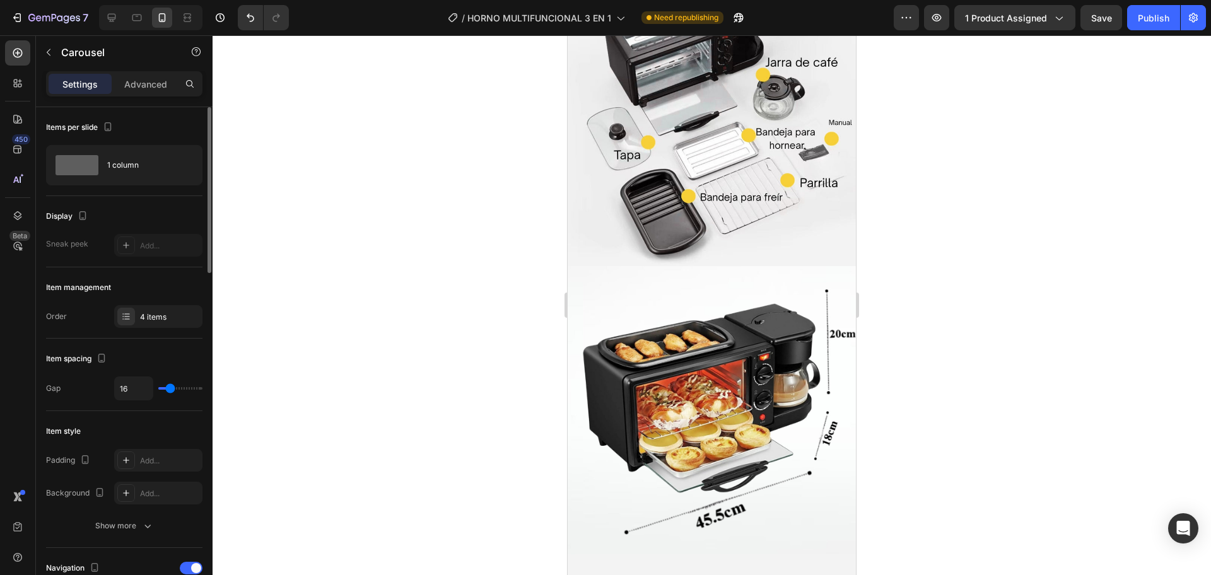
click at [158, 329] on div "Item management Order 4 items" at bounding box center [124, 302] width 156 height 71
click at [159, 311] on div "4 items" at bounding box center [169, 316] width 59 height 11
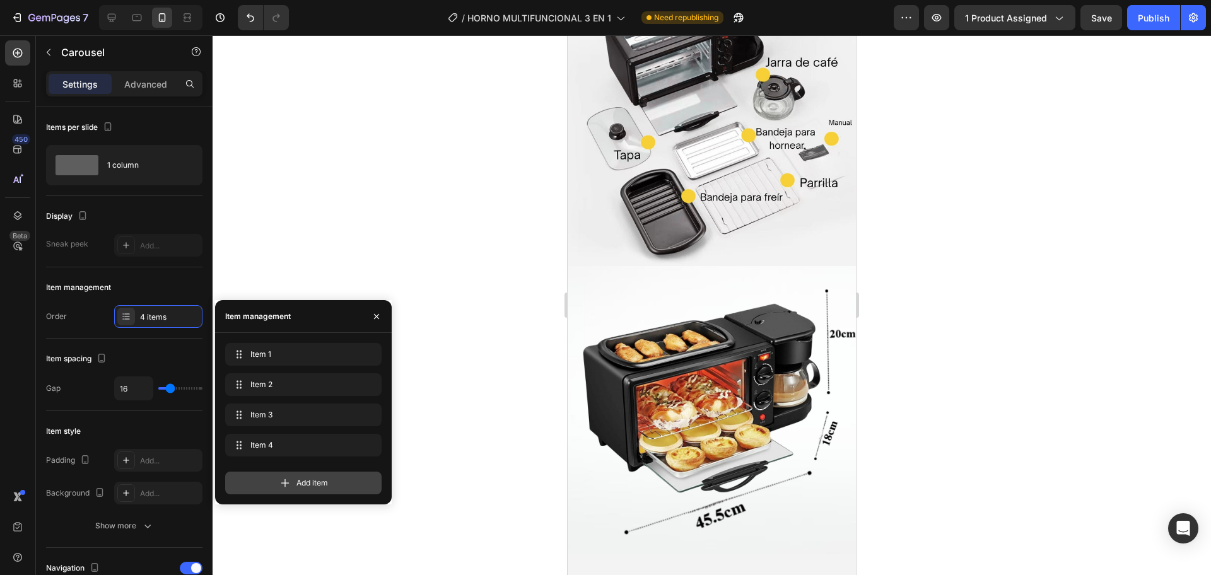
click at [331, 494] on div "Add item" at bounding box center [303, 483] width 156 height 23
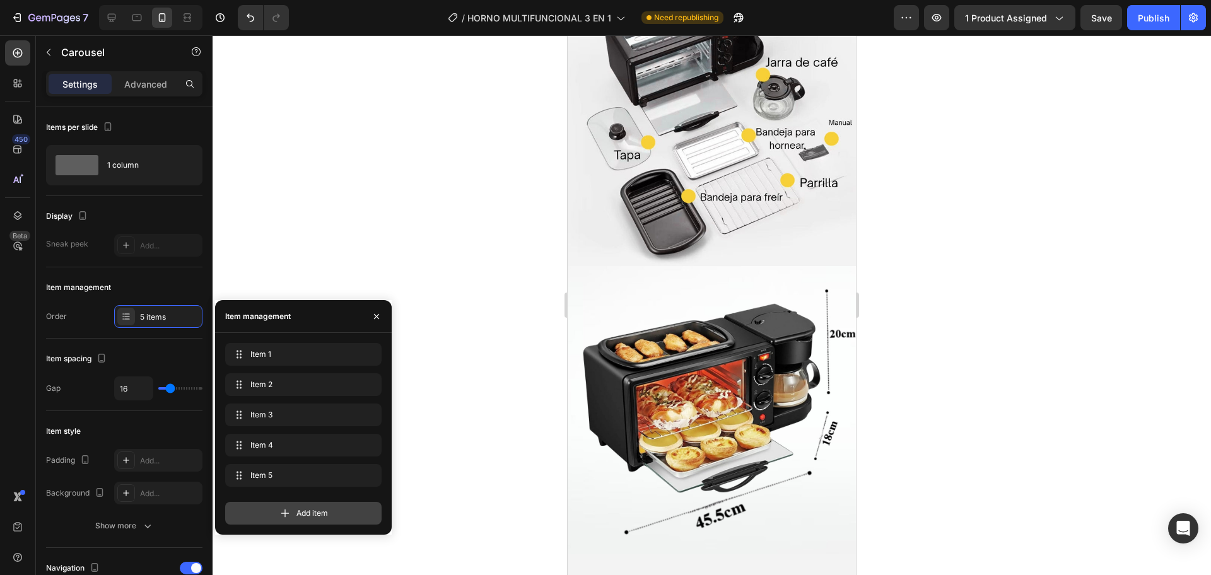
click at [289, 514] on icon at bounding box center [285, 513] width 13 height 13
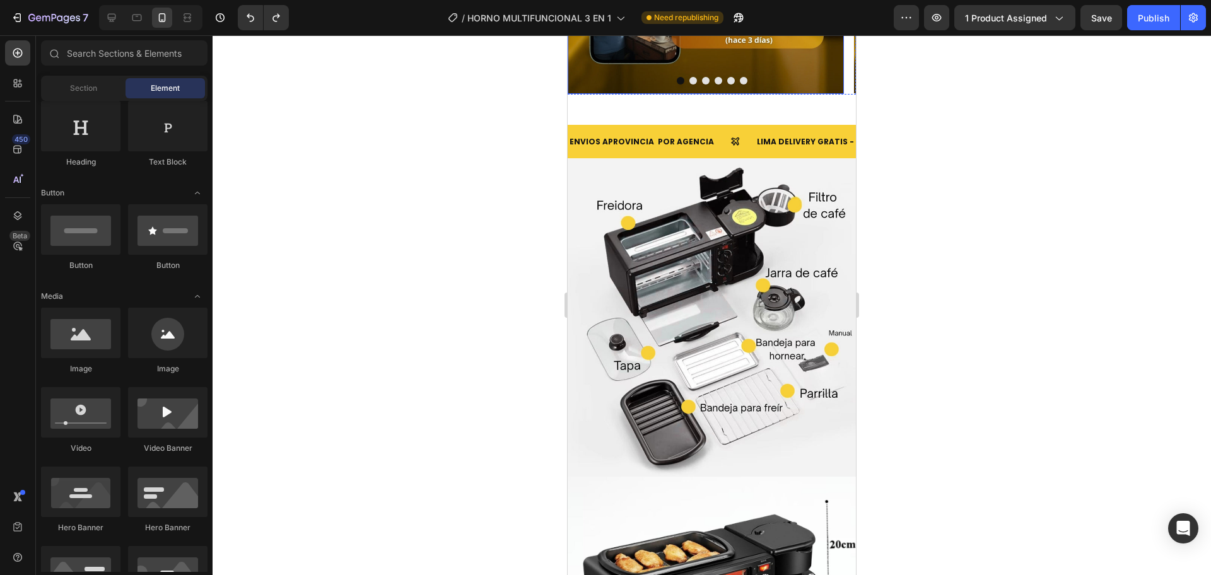
scroll to position [2354, 0]
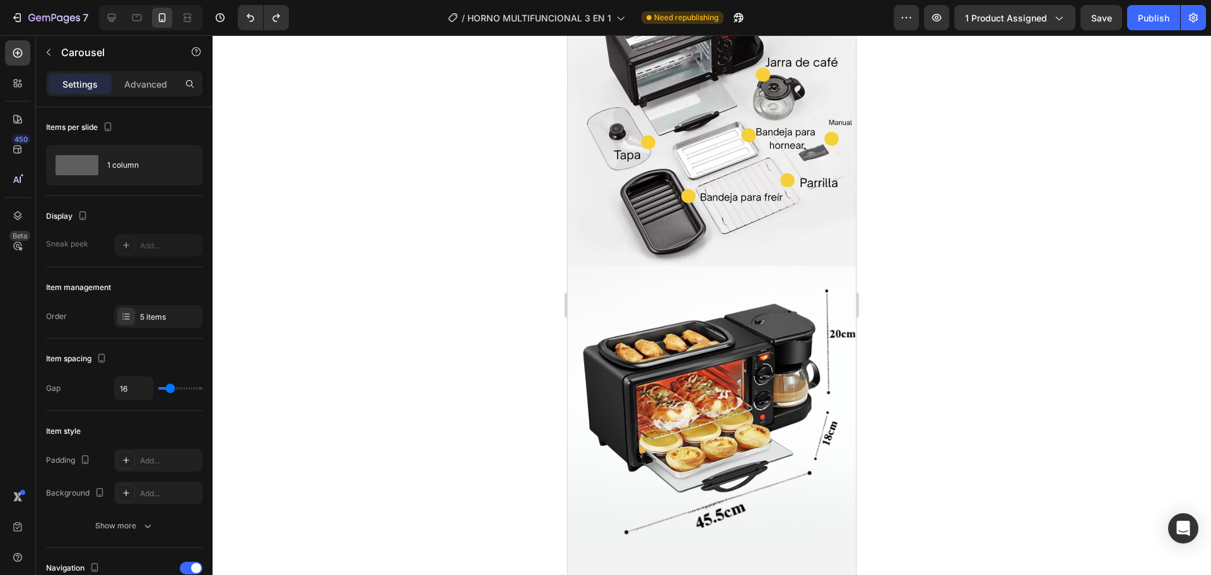
click at [151, 323] on div "5 items" at bounding box center [158, 316] width 88 height 23
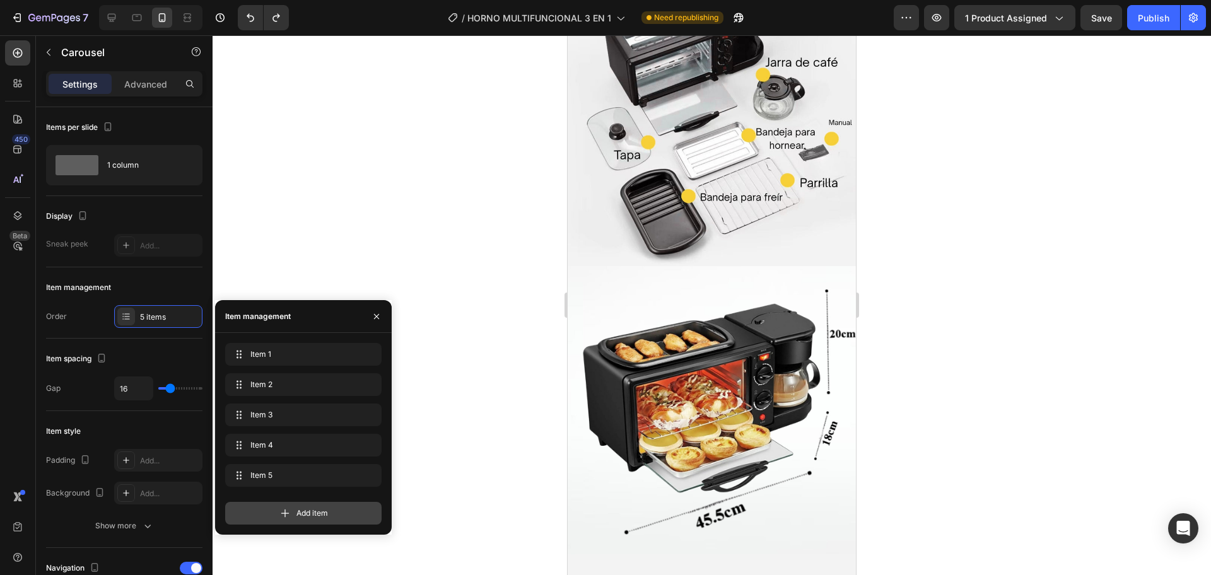
click at [276, 515] on div "Add item" at bounding box center [303, 513] width 156 height 23
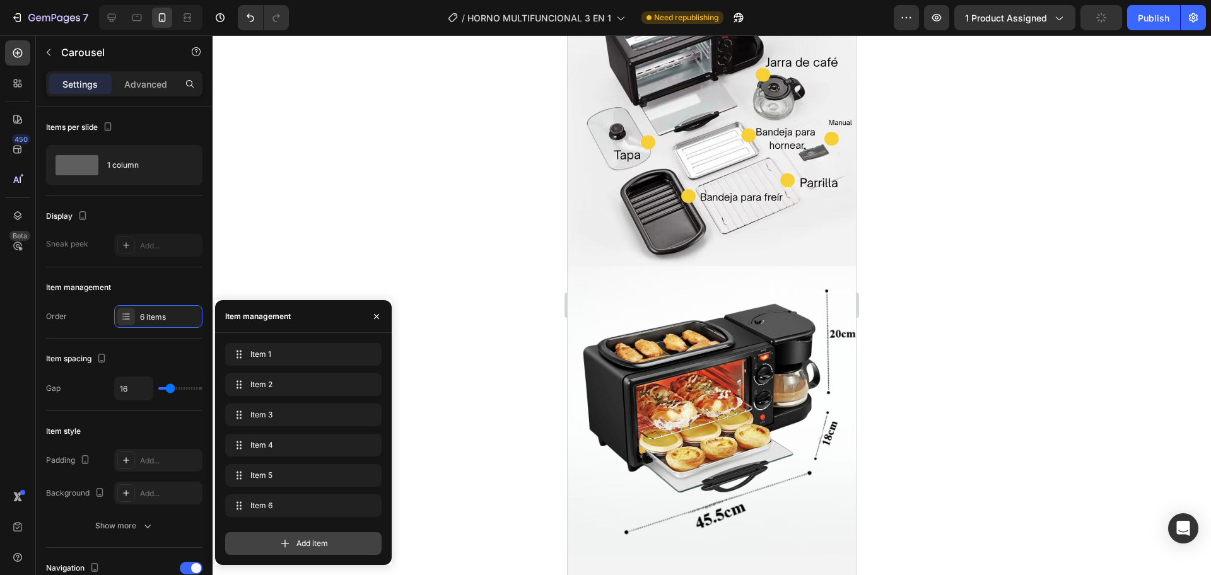
click at [267, 543] on div "Add item" at bounding box center [303, 543] width 156 height 23
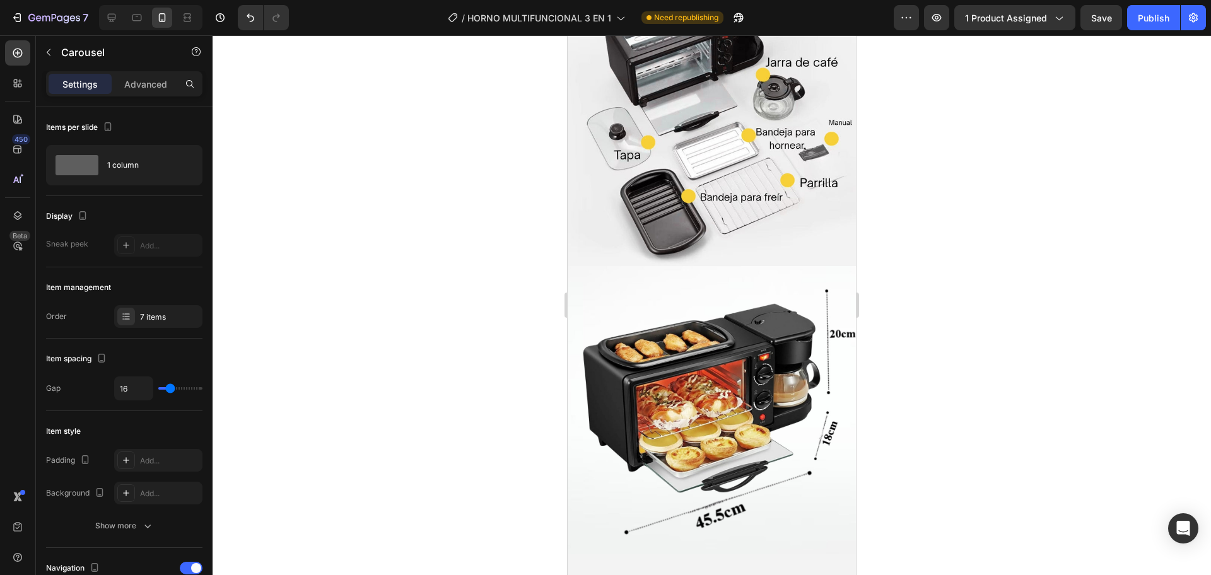
click at [55, 54] on button "button" at bounding box center [48, 52] width 20 height 20
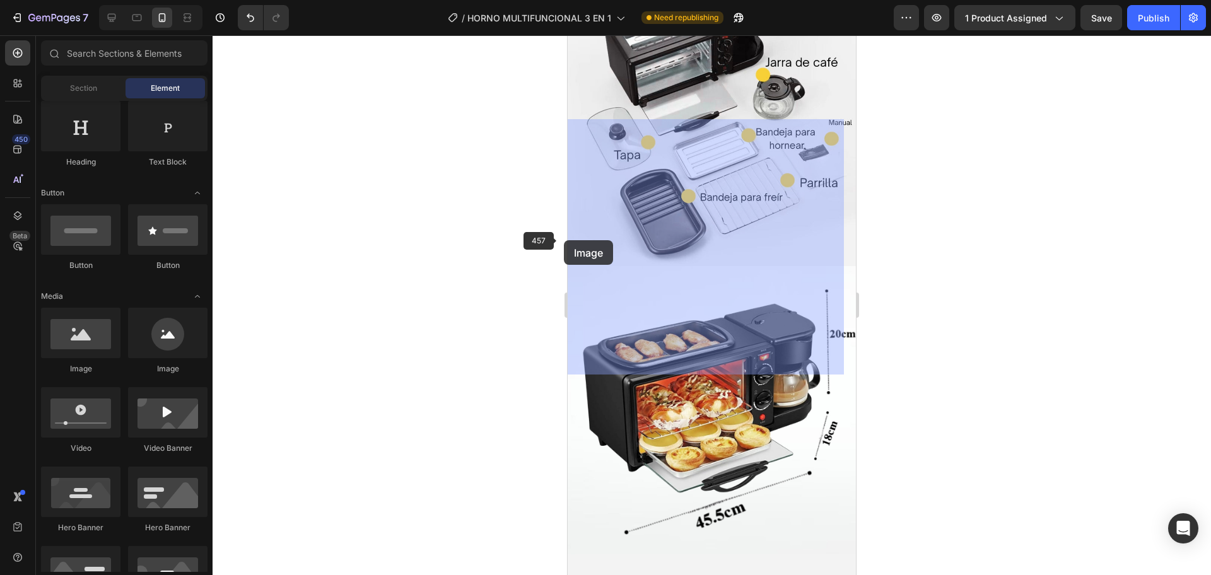
drag, startPoint x: 945, startPoint y: 352, endPoint x: 709, endPoint y: 227, distance: 266.8
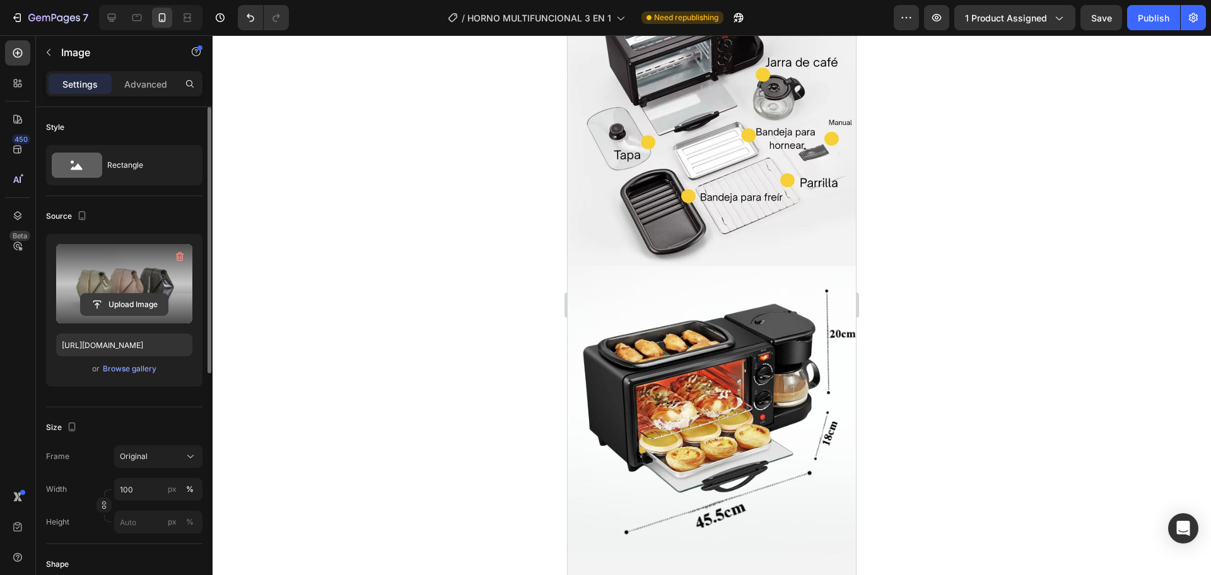
click at [142, 309] on input "file" at bounding box center [124, 304] width 87 height 21
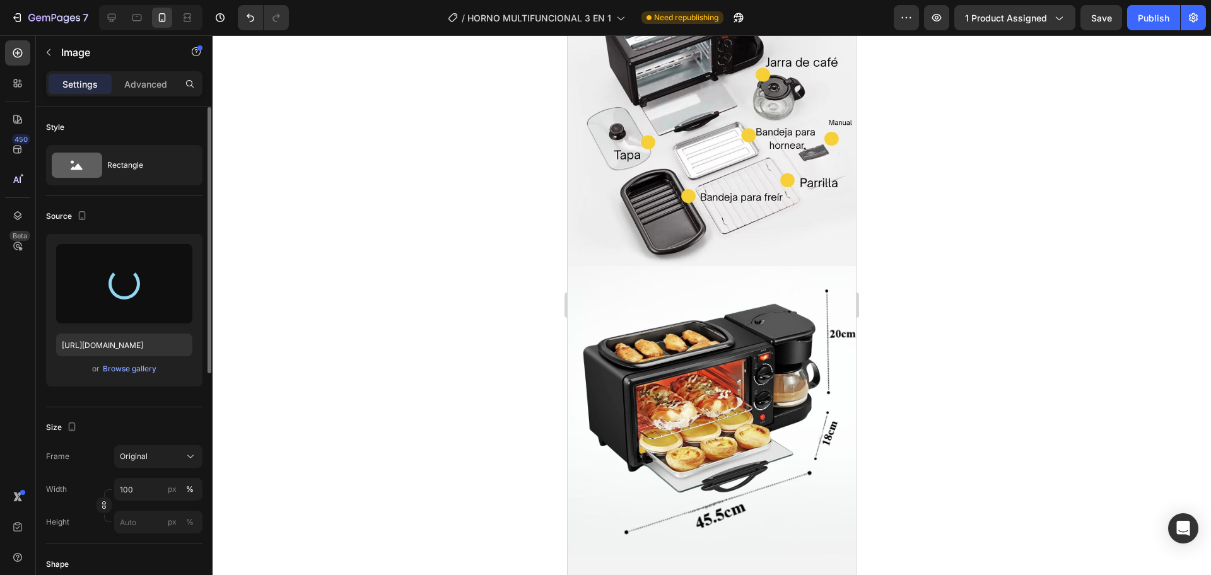
type input "https://cdn.shopify.com/s/files/1/0774/8360/6252/files/gempages_575738252938445…"
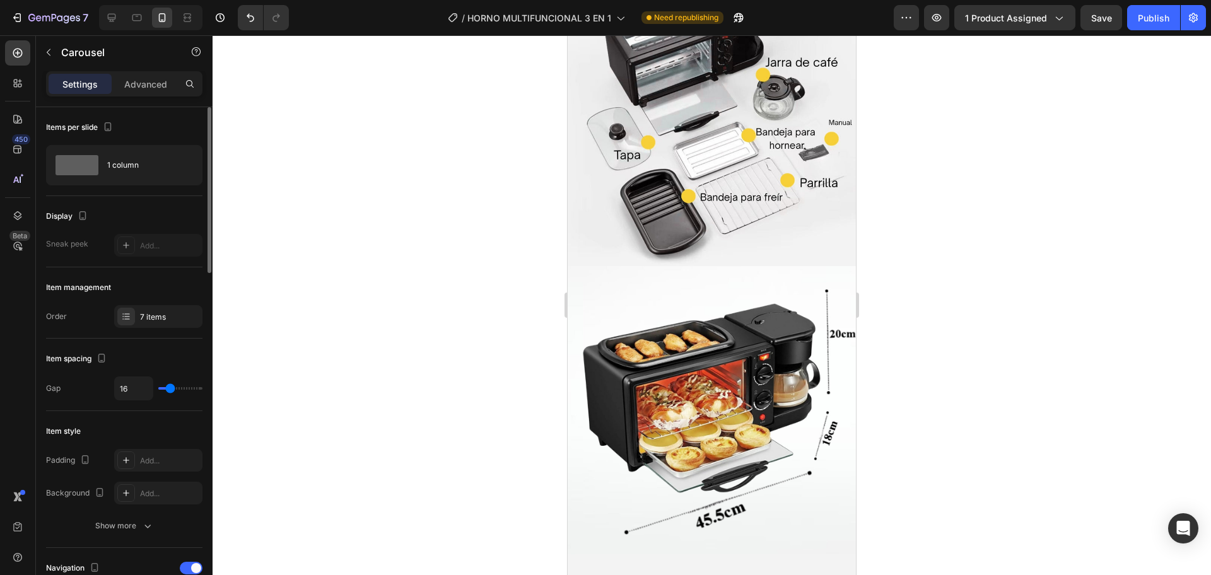
click at [52, 53] on icon "button" at bounding box center [49, 52] width 10 height 10
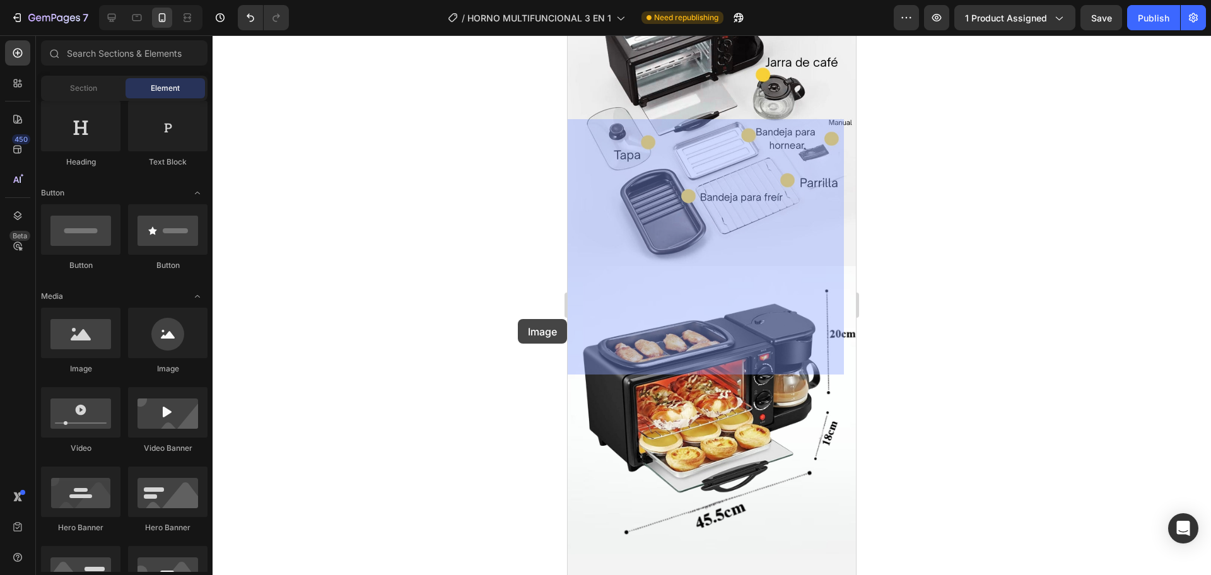
drag, startPoint x: 656, startPoint y: 366, endPoint x: 625, endPoint y: 305, distance: 68.2
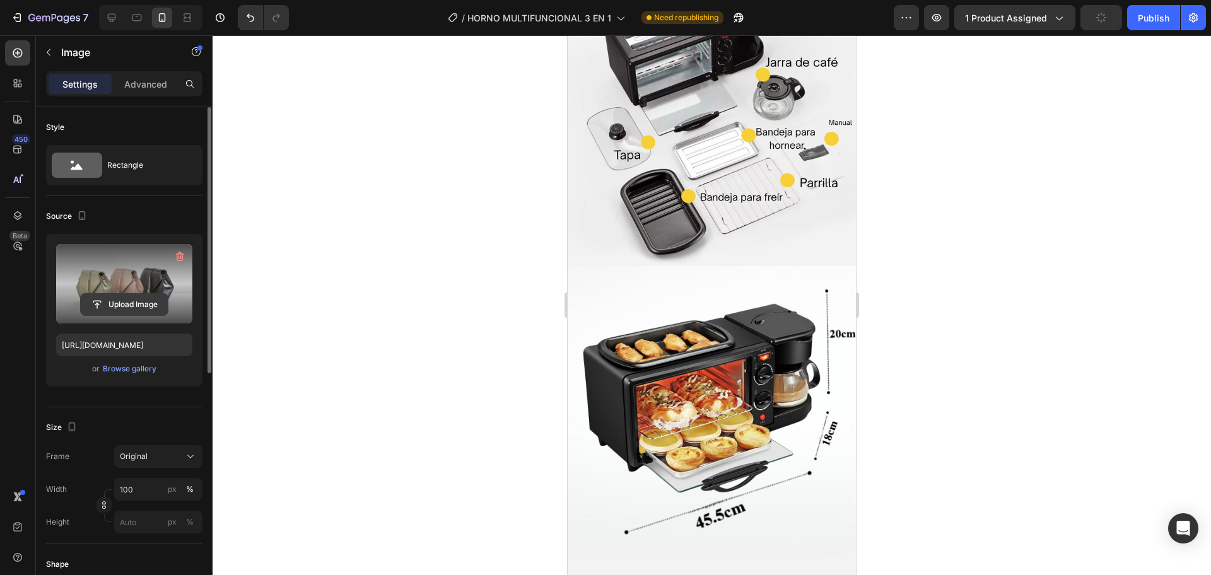
click at [158, 301] on input "file" at bounding box center [124, 304] width 87 height 21
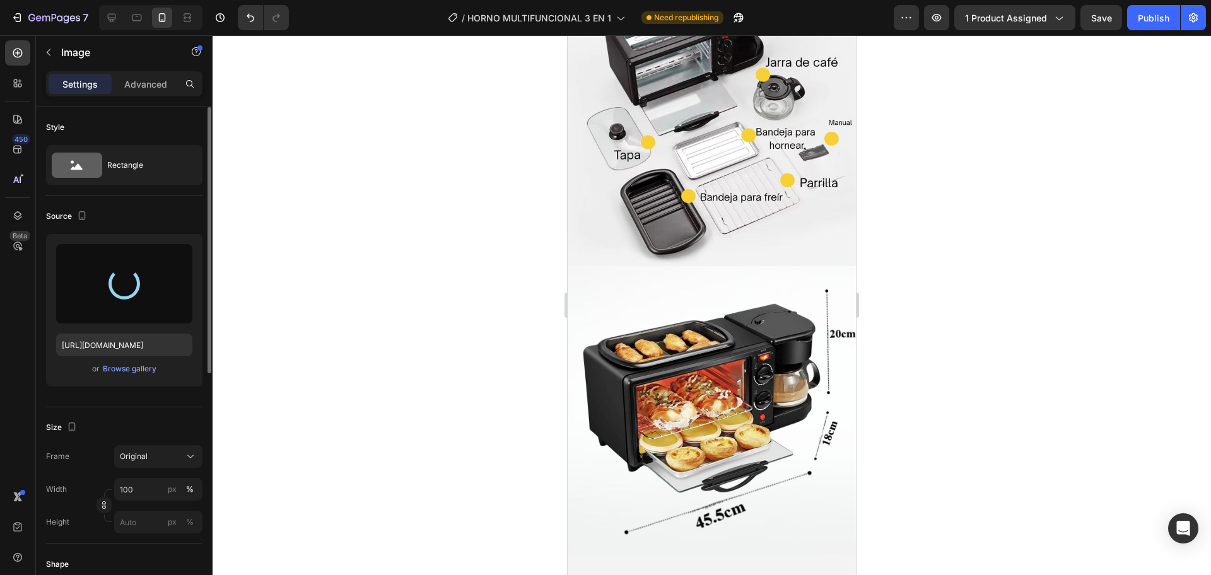
type input "https://cdn.shopify.com/s/files/1/0774/8360/6252/files/gempages_575738252938445…"
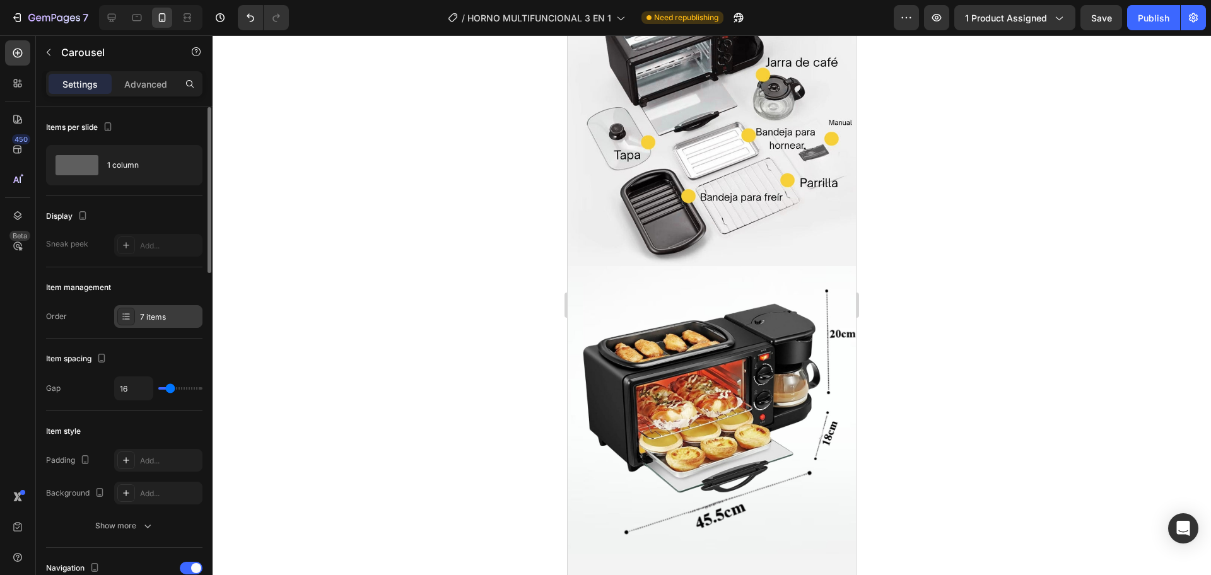
click at [170, 318] on div "7 items" at bounding box center [169, 316] width 59 height 11
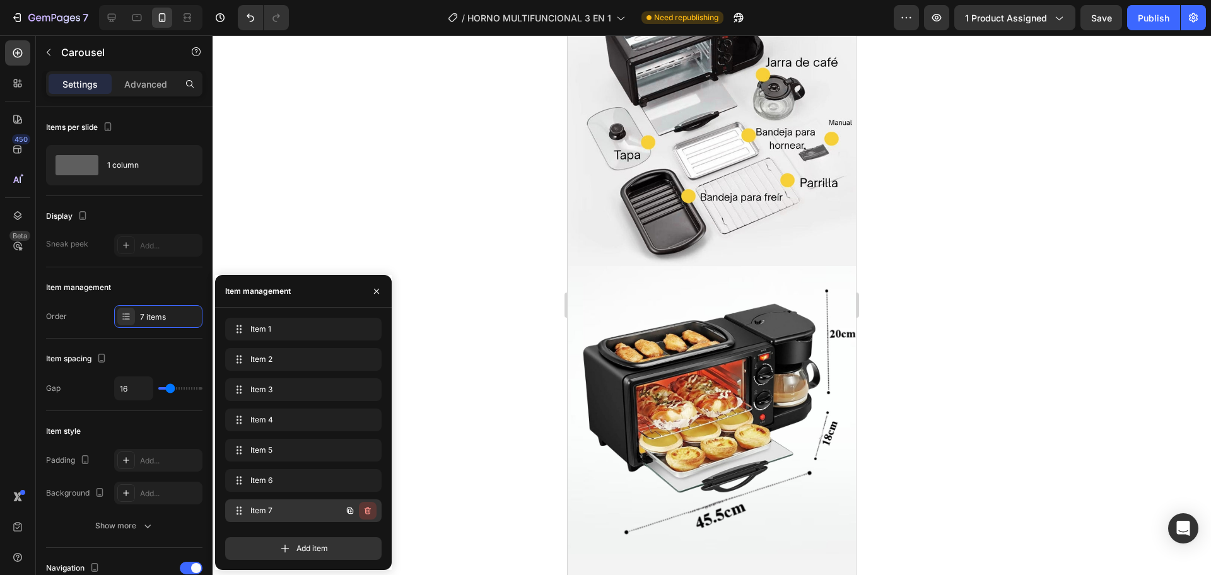
click at [372, 509] on icon "button" at bounding box center [368, 511] width 10 height 10
click at [369, 509] on div "Delete" at bounding box center [358, 510] width 23 height 11
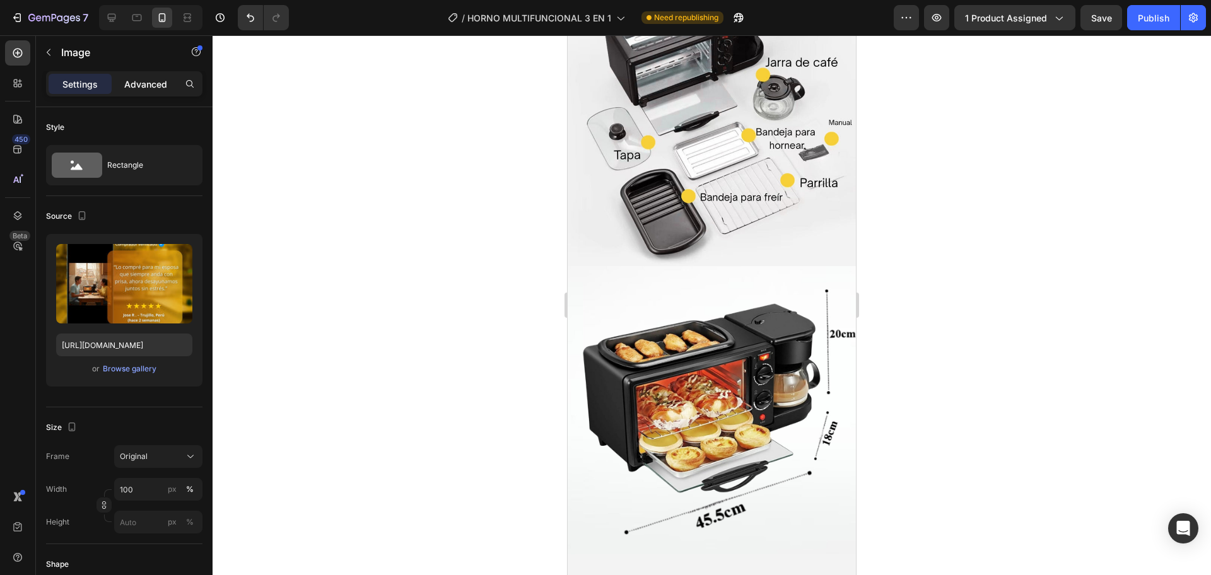
click at [161, 91] on div "Advanced" at bounding box center [145, 84] width 63 height 20
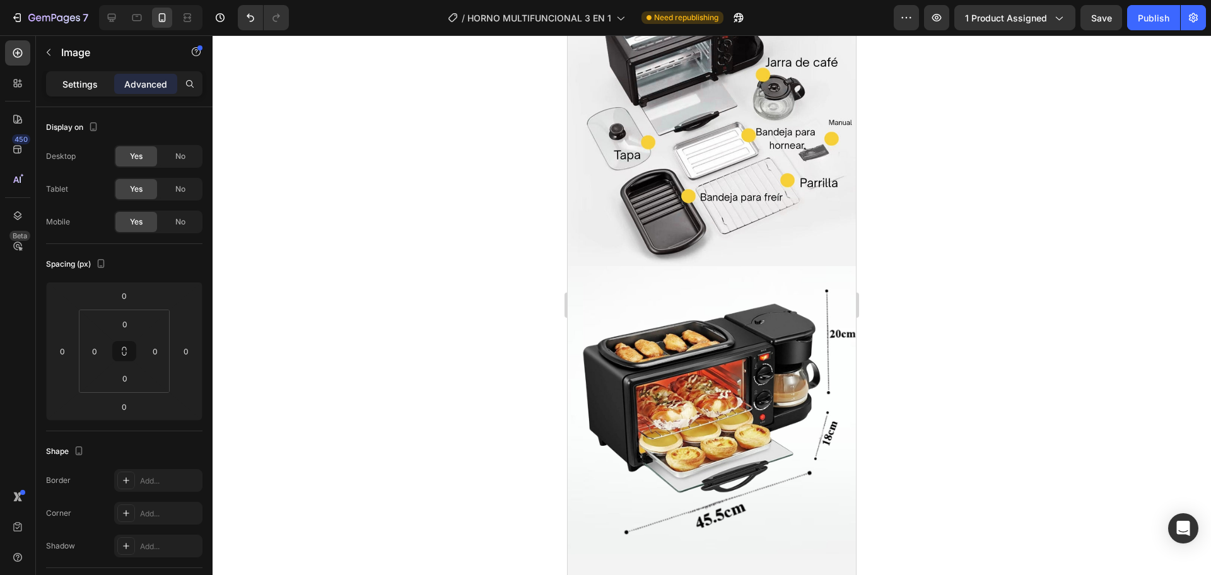
click at [87, 78] on p "Settings" at bounding box center [79, 84] width 35 height 13
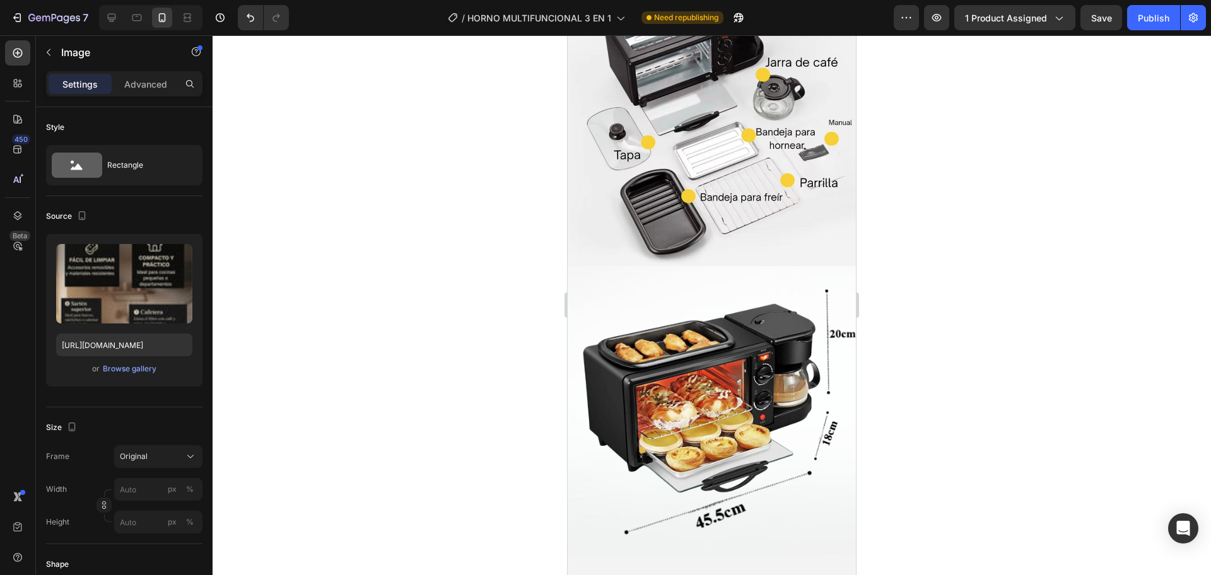
drag, startPoint x: 709, startPoint y: 96, endPoint x: 740, endPoint y: 52, distance: 54.2
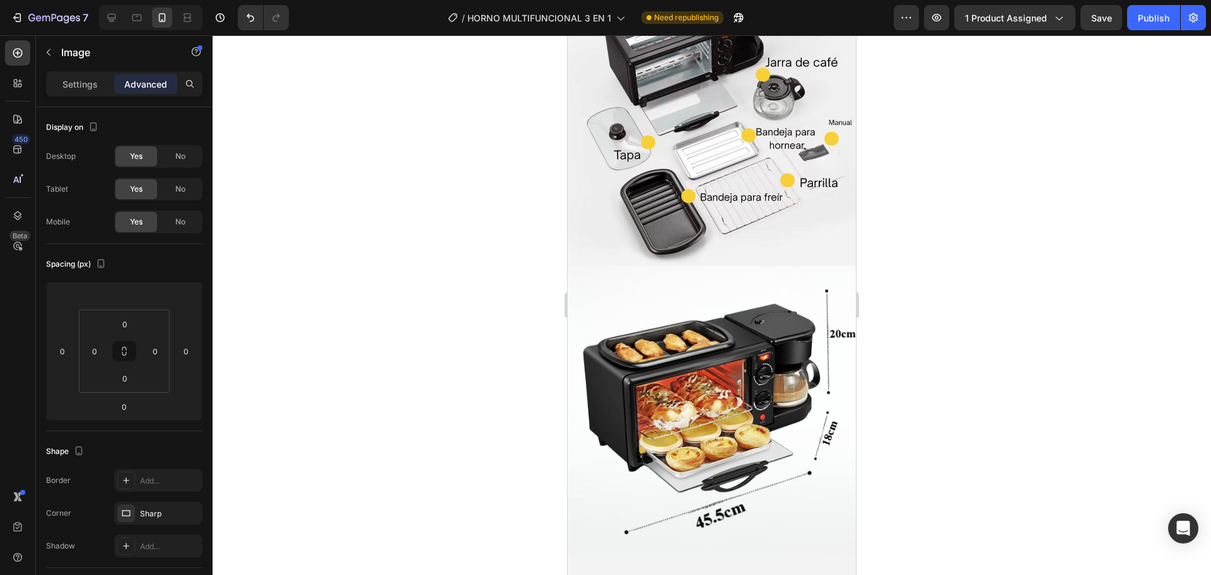
click at [73, 78] on p "Settings" at bounding box center [79, 84] width 35 height 13
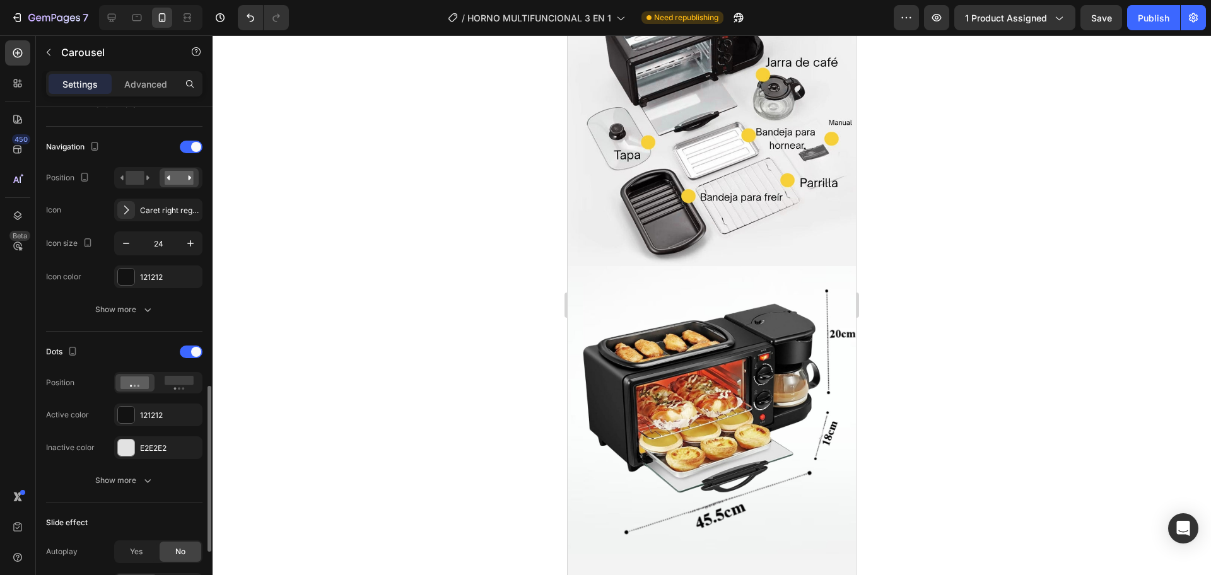
scroll to position [526, 0]
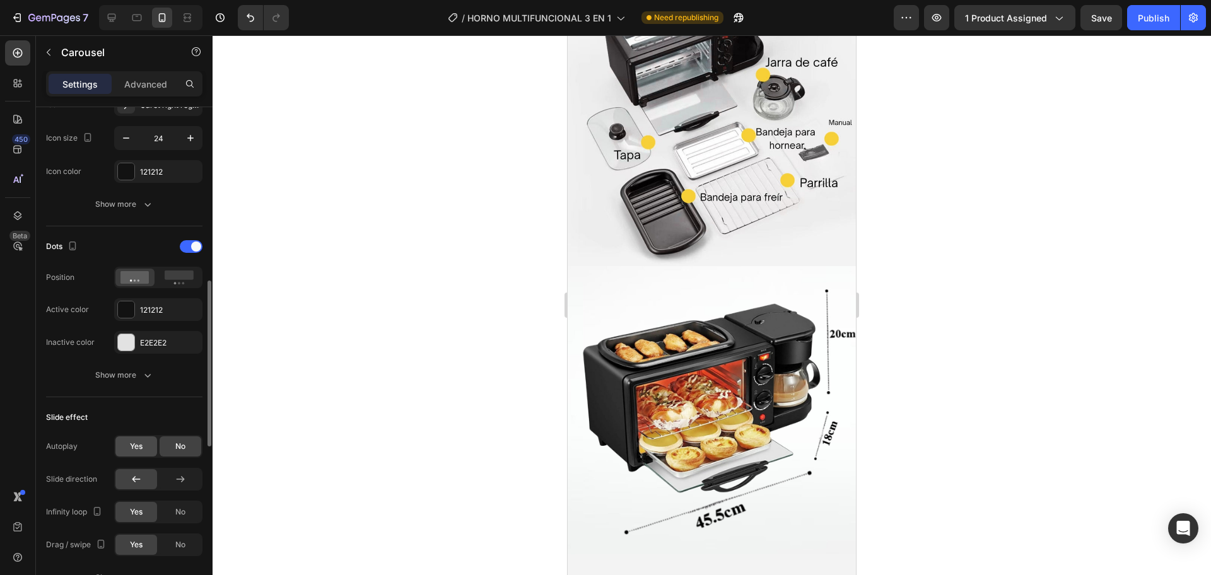
click at [148, 455] on div "Yes" at bounding box center [136, 446] width 42 height 20
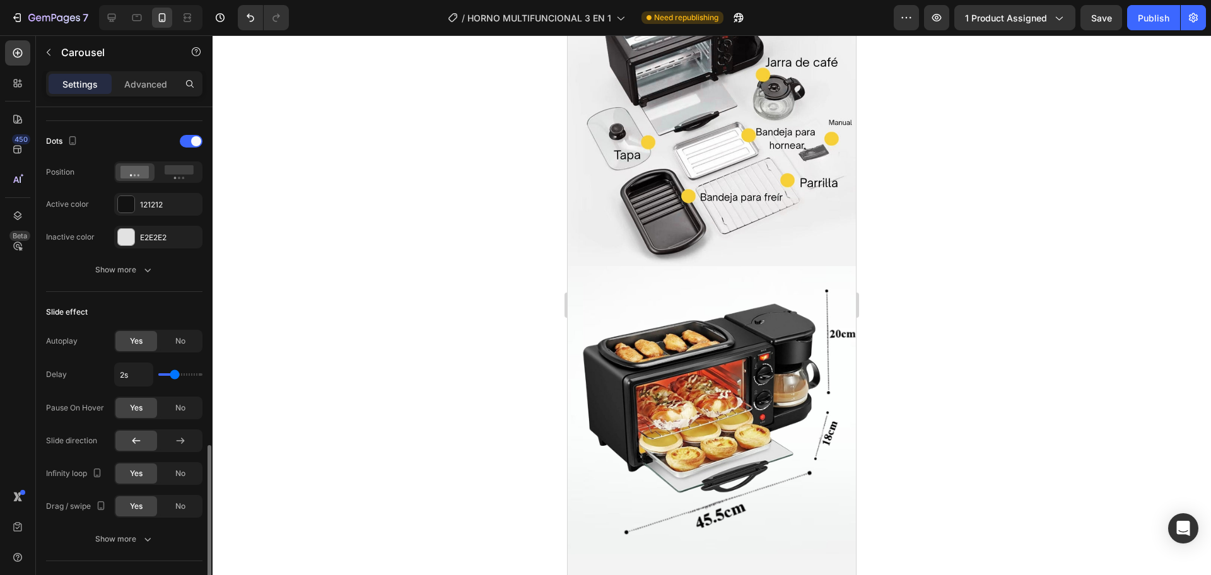
scroll to position [737, 0]
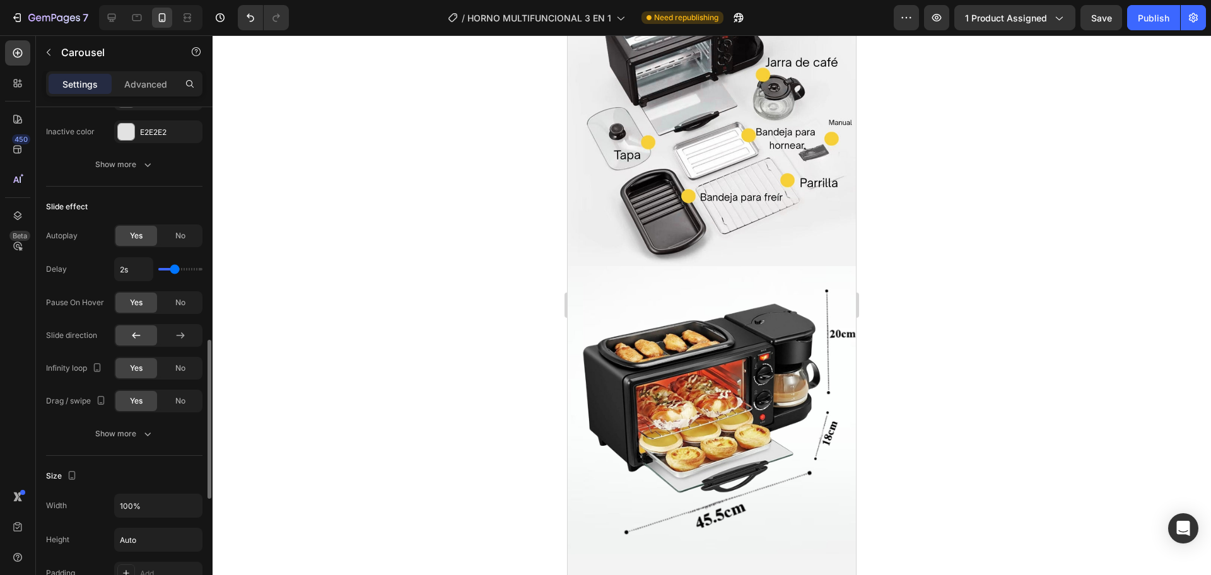
type input "2.9s"
type input "2.9"
click at [185, 269] on input "range" at bounding box center [180, 269] width 44 height 3
click at [181, 268] on input "range" at bounding box center [180, 269] width 44 height 3
click at [178, 264] on div "2.9s" at bounding box center [158, 269] width 88 height 24
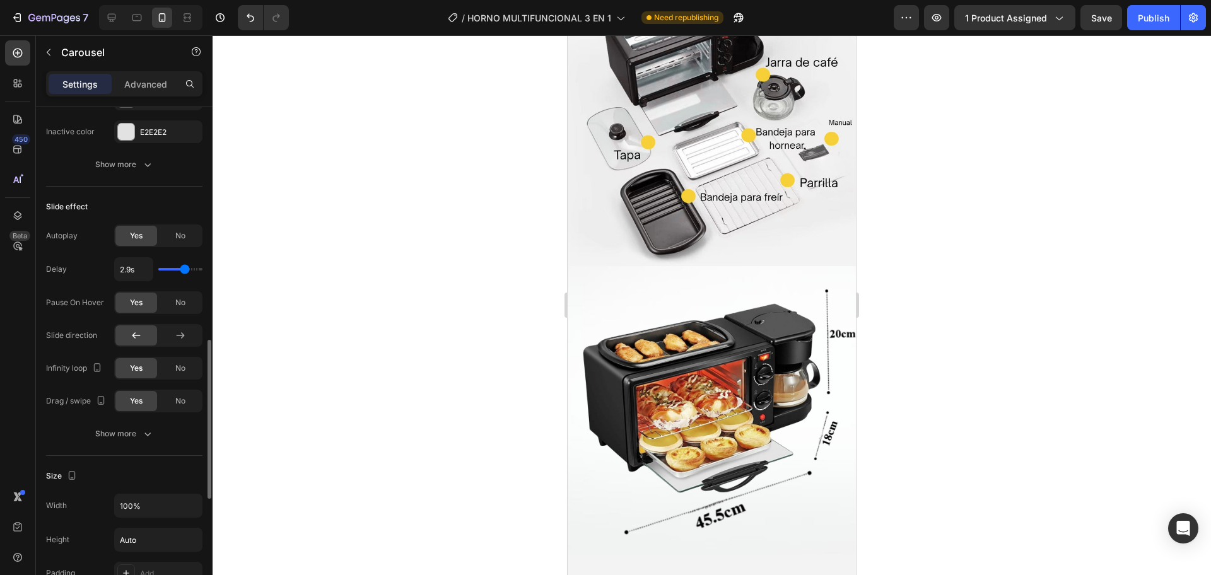
click at [177, 276] on div "2.9s" at bounding box center [158, 269] width 88 height 24
click at [174, 273] on div "2.9s" at bounding box center [158, 269] width 88 height 24
type input "2.2s"
type input "2.2"
click at [177, 269] on input "range" at bounding box center [180, 269] width 44 height 3
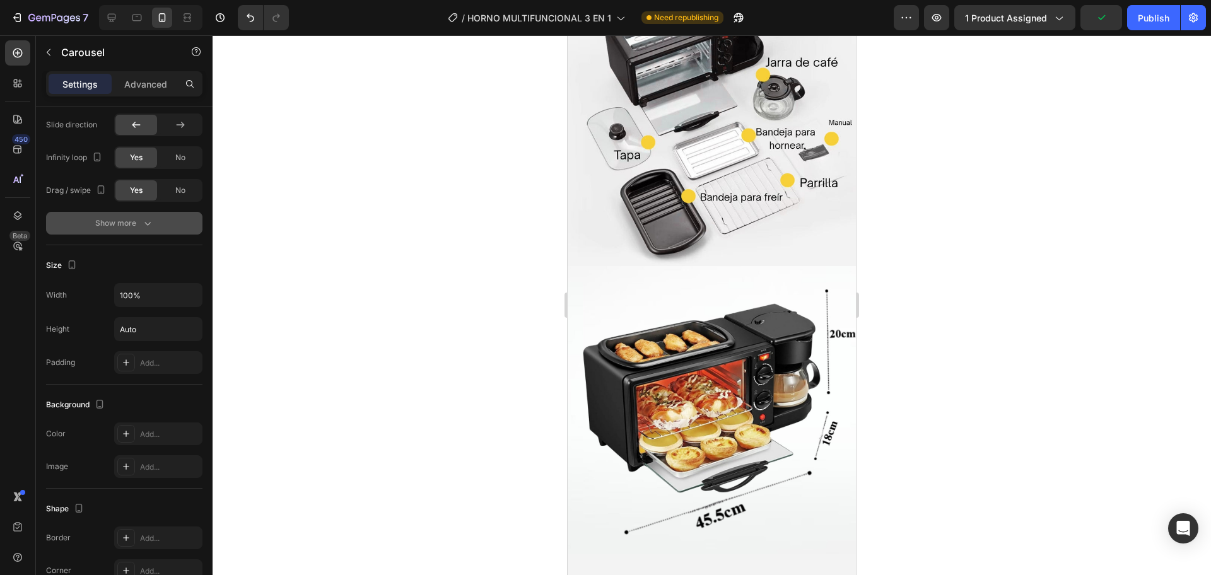
scroll to position [1091, 0]
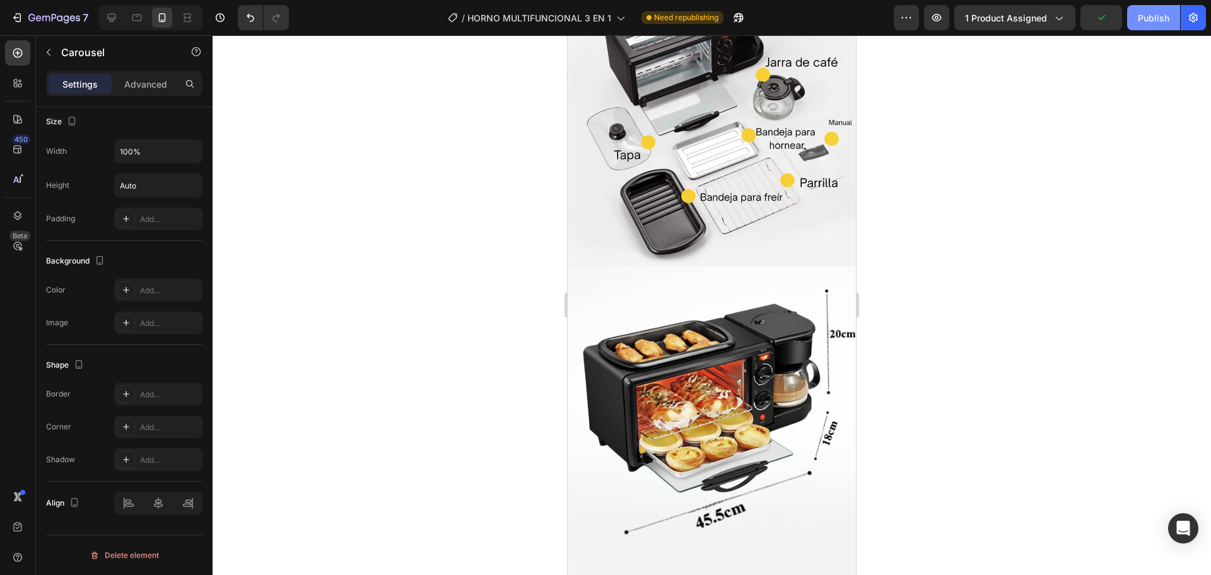
click at [1132, 16] on button "Publish" at bounding box center [1153, 17] width 53 height 25
